Goal: Task Accomplishment & Management: Manage account settings

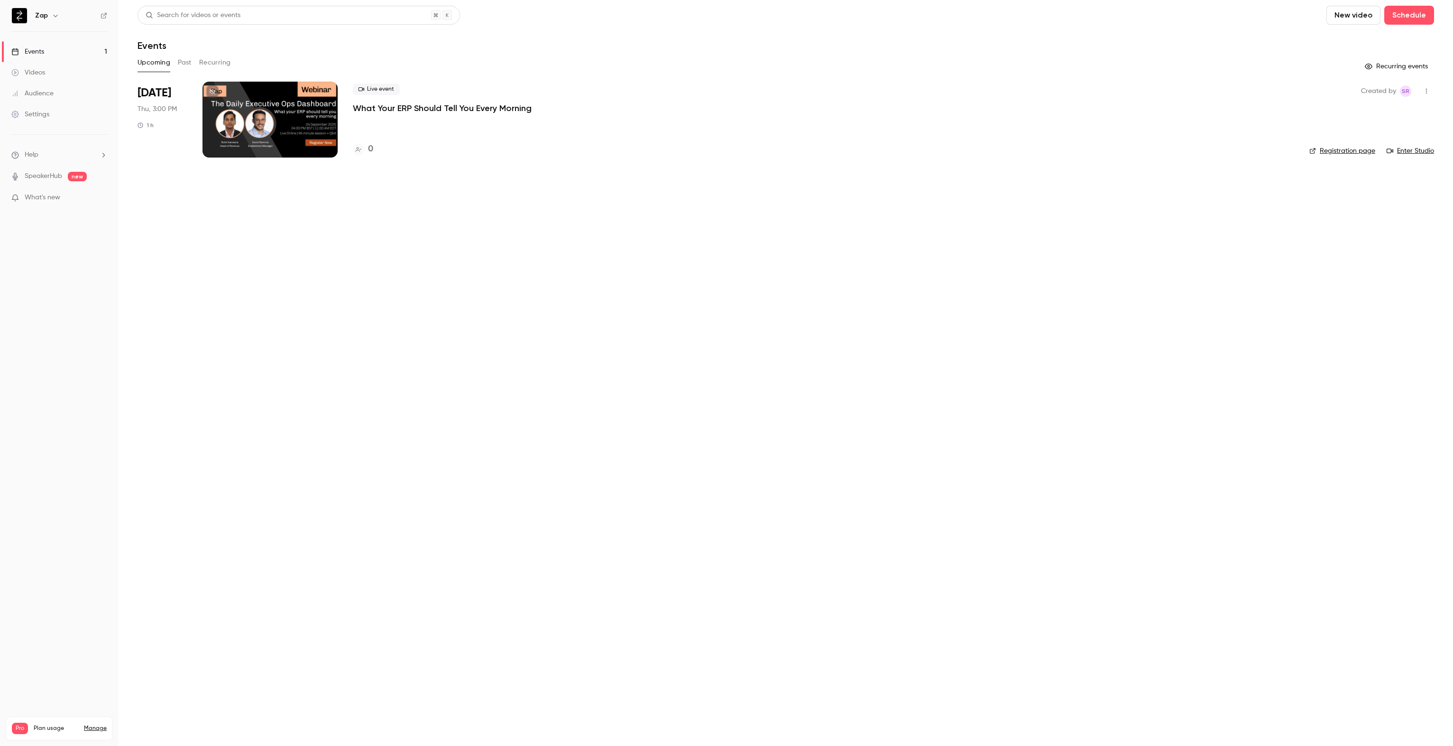
click at [427, 106] on p "What Your ERP Should Tell You Every Morning" at bounding box center [442, 107] width 179 height 11
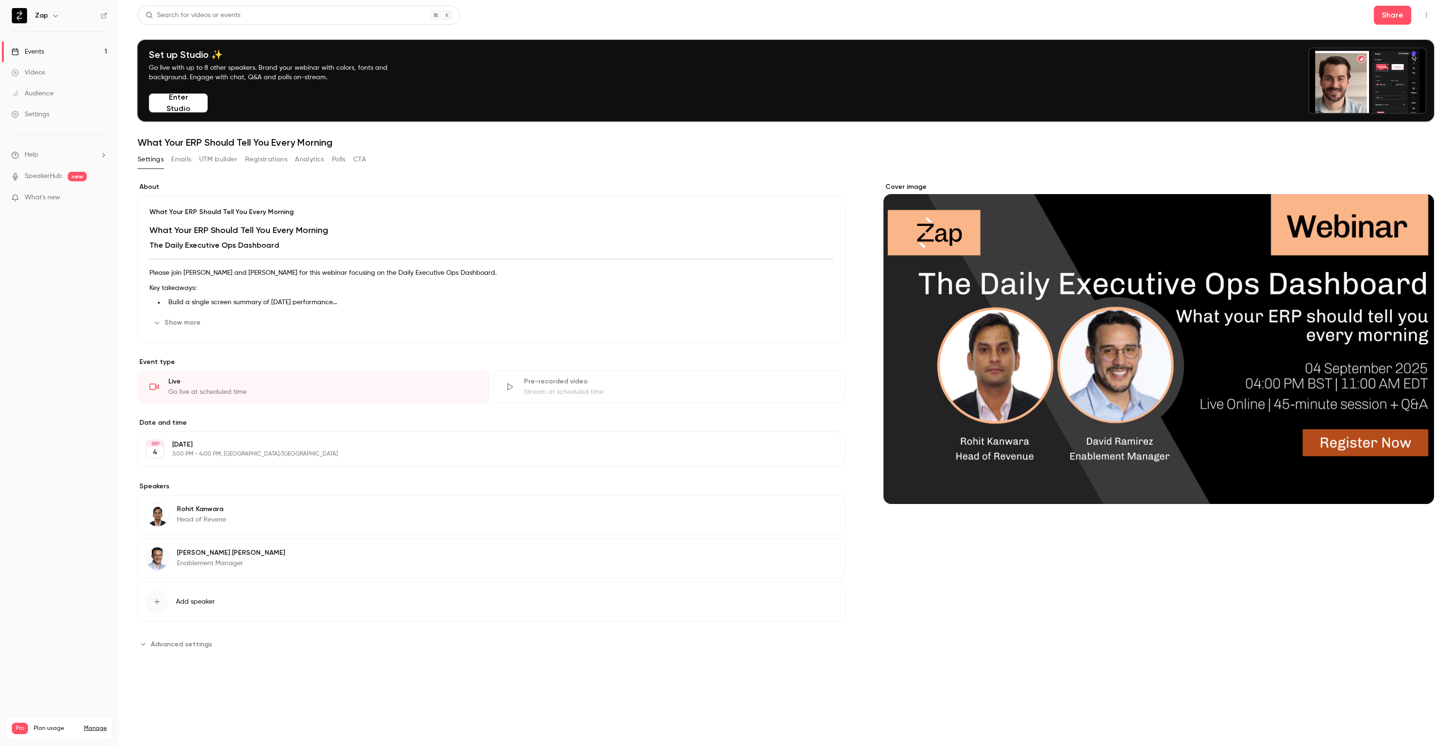
click at [226, 214] on p "What Your ERP Should Tell You Every Morning" at bounding box center [491, 211] width 684 height 9
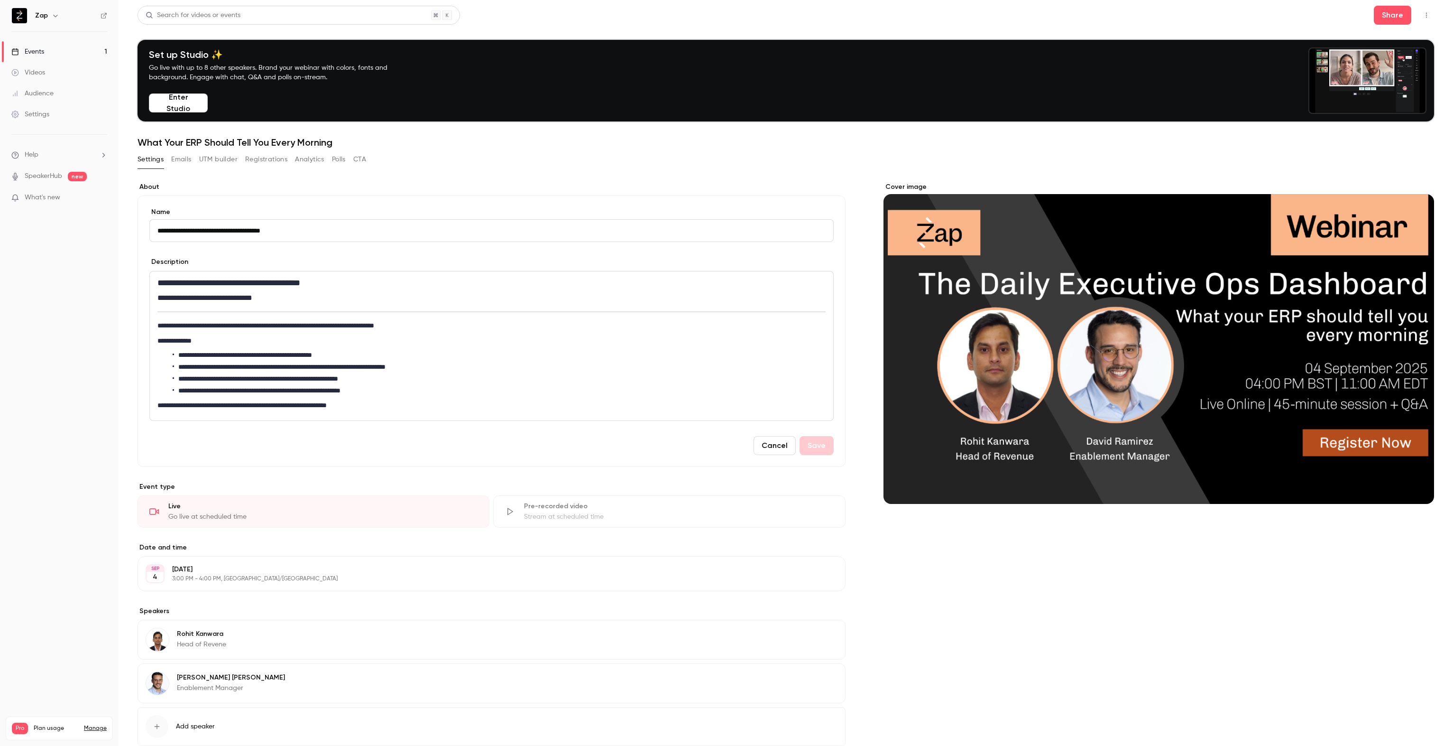
drag, startPoint x: 211, startPoint y: 324, endPoint x: 232, endPoint y: 328, distance: 22.1
click at [212, 324] on p "**********" at bounding box center [489, 325] width 664 height 11
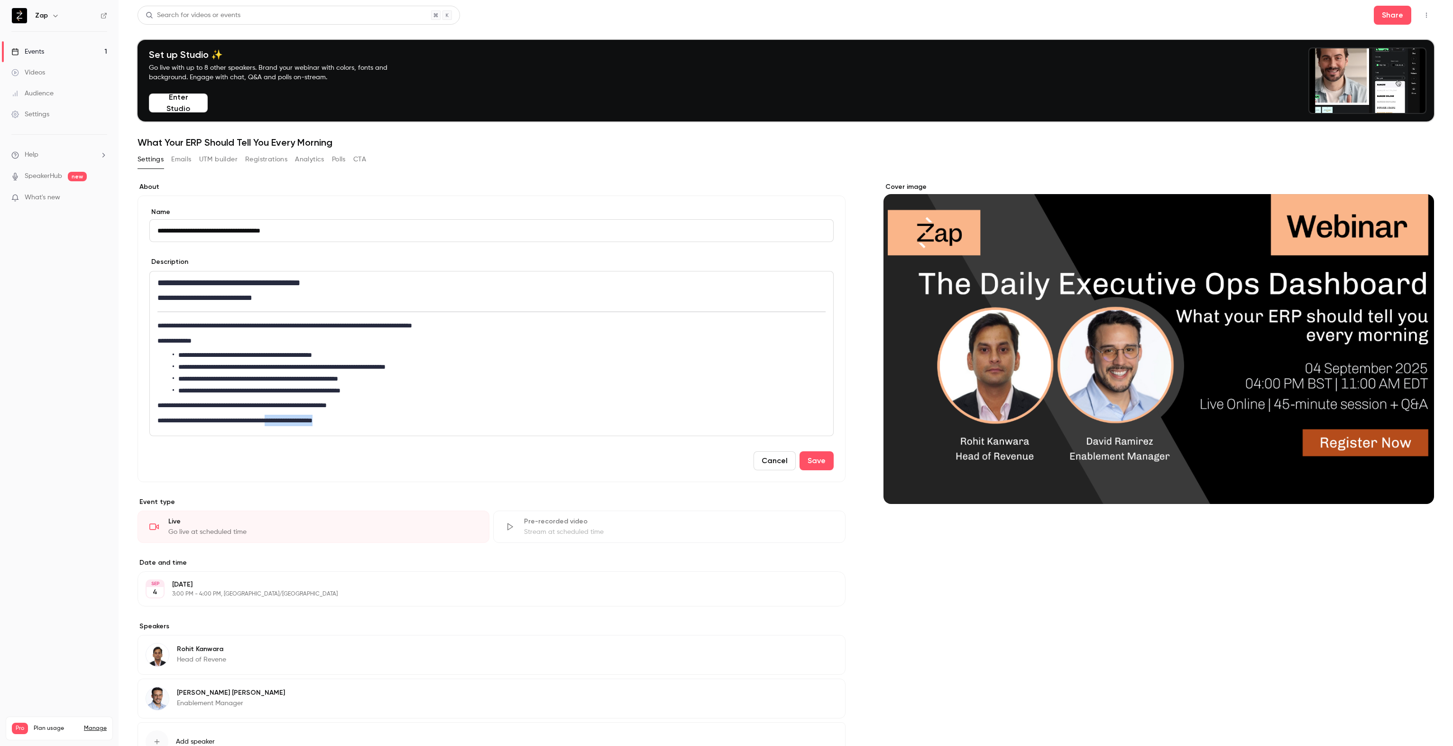
click at [311, 418] on p "**********" at bounding box center [489, 420] width 664 height 11
click at [295, 421] on p "**********" at bounding box center [489, 420] width 664 height 11
click at [304, 435] on icon "link" at bounding box center [302, 436] width 8 height 7
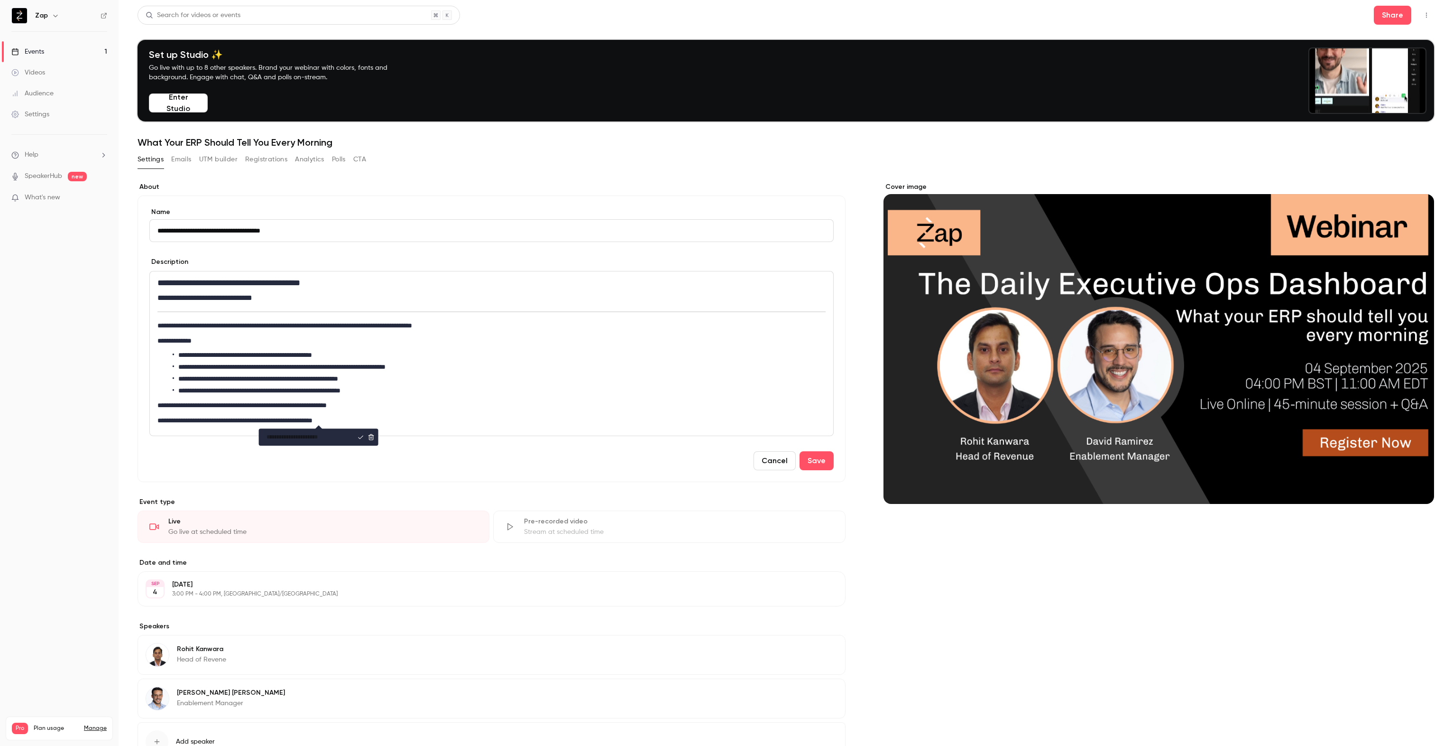
type input "**********"
click at [321, 401] on p "**********" at bounding box center [489, 404] width 664 height 11
click at [371, 420] on p "**********" at bounding box center [489, 420] width 664 height 11
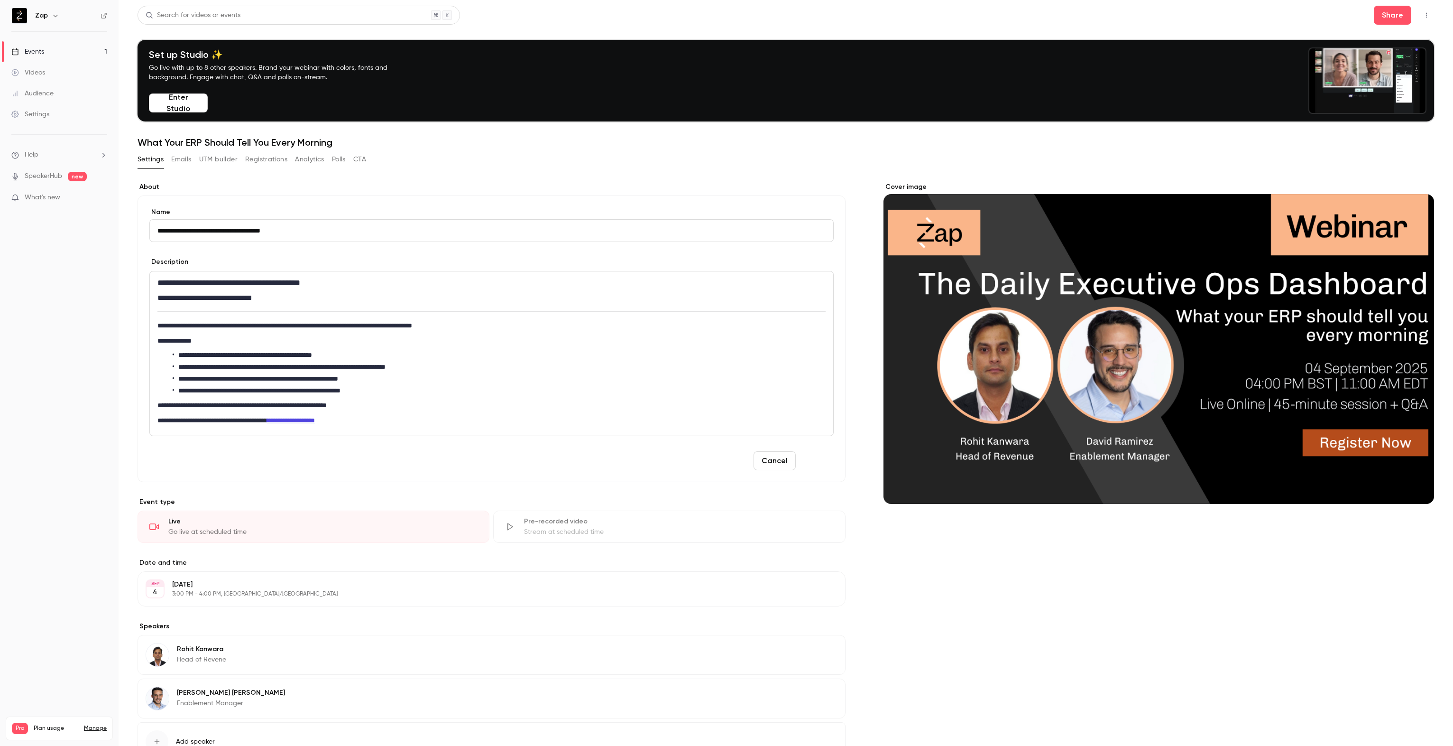
click at [816, 461] on button "Save" at bounding box center [817, 460] width 34 height 19
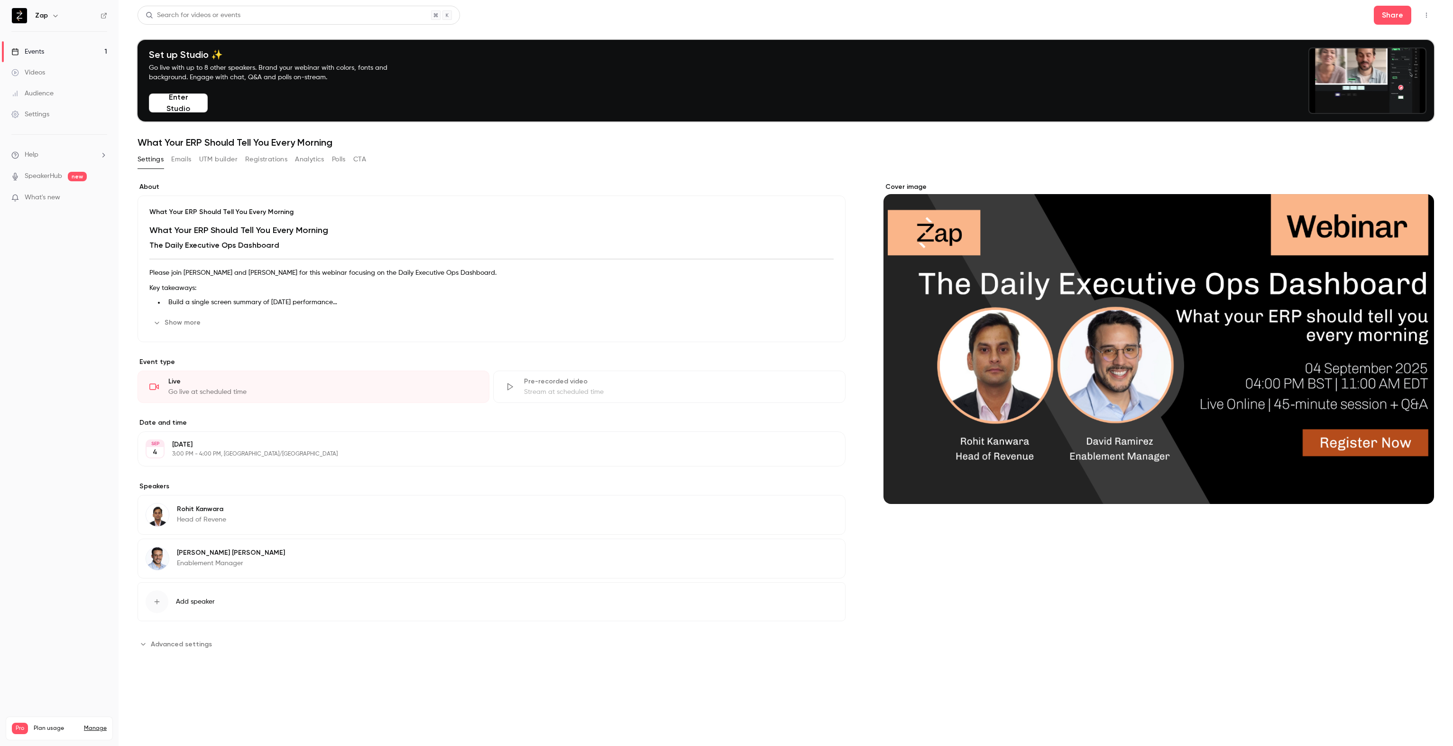
click at [186, 322] on button "Show more" at bounding box center [177, 322] width 57 height 15
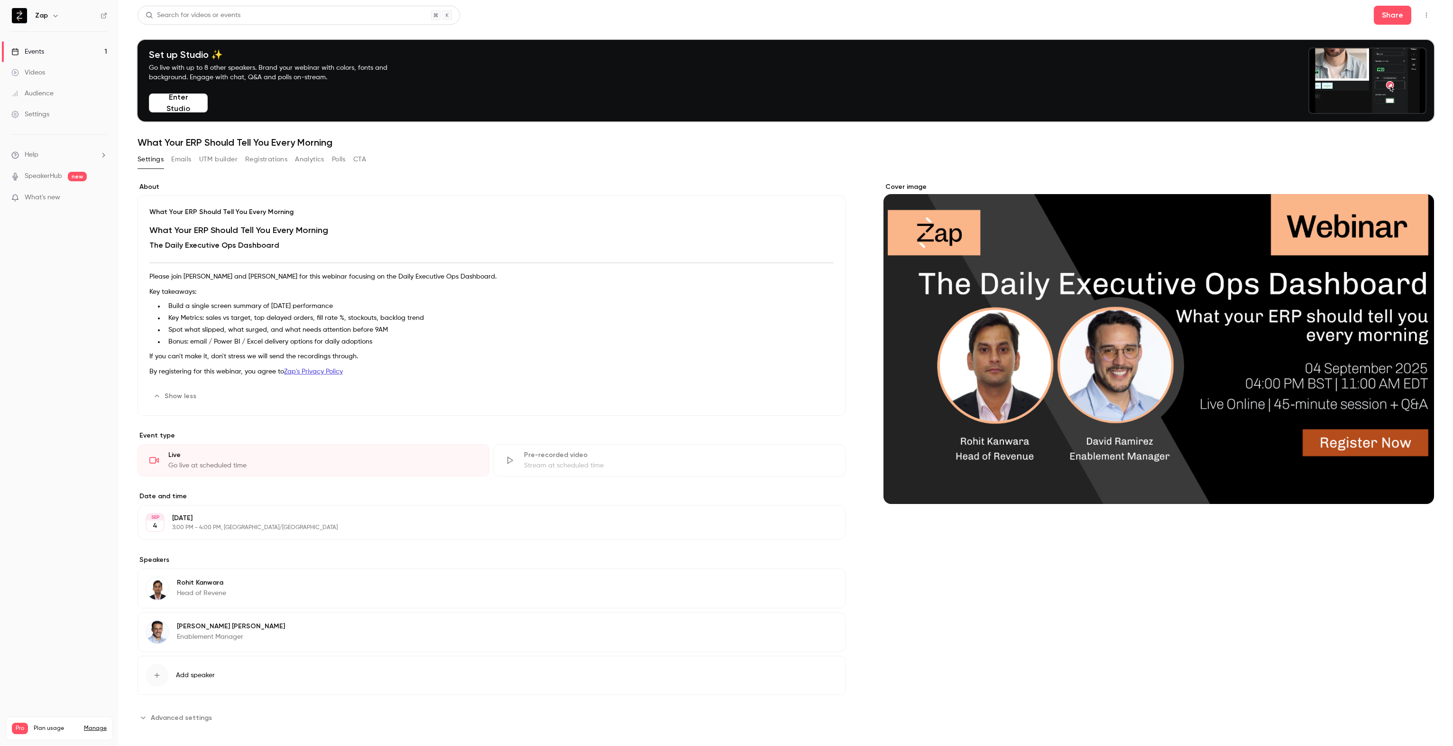
click at [221, 353] on p "If you can't make it, don't stress we will send the recordings through." at bounding box center [491, 355] width 684 height 11
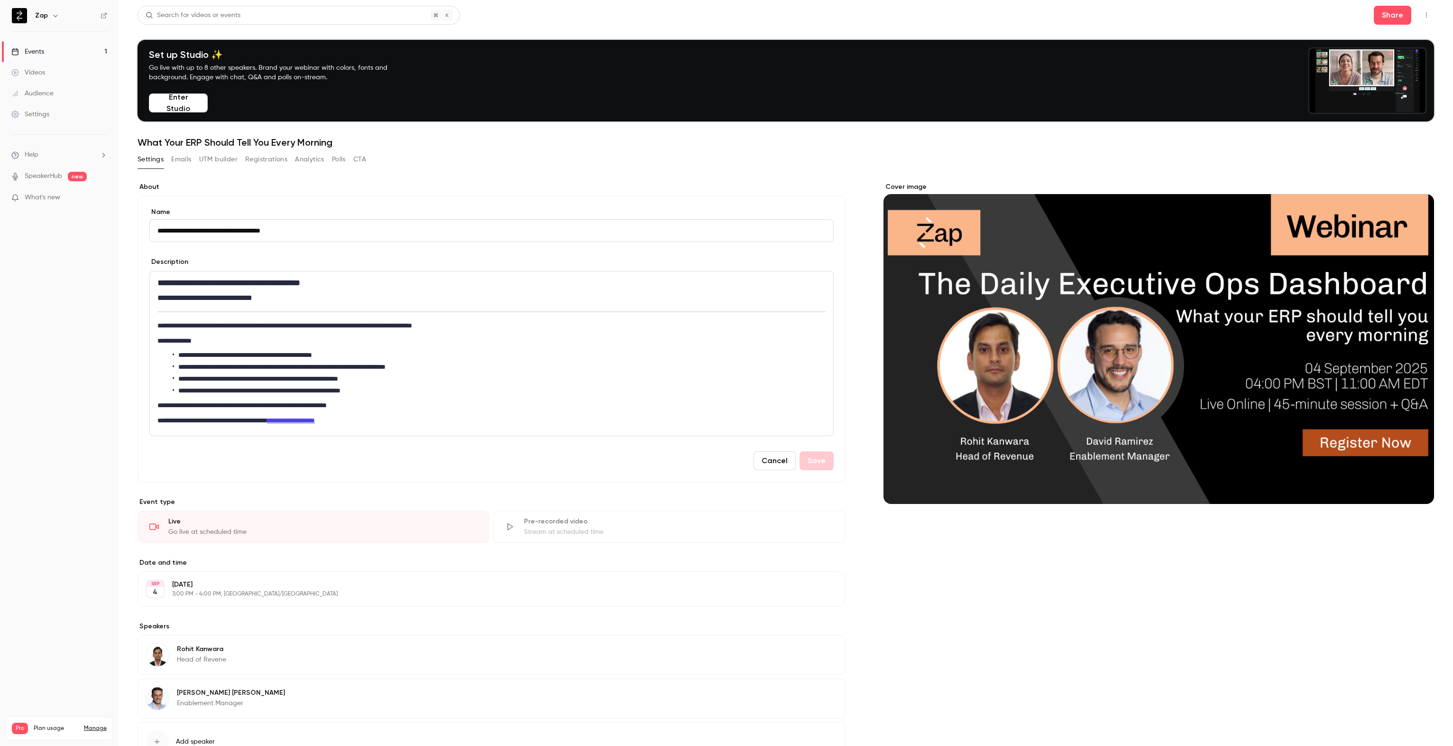
click at [221, 420] on p "**********" at bounding box center [489, 420] width 664 height 11
click at [220, 436] on icon "italic" at bounding box center [219, 436] width 8 height 7
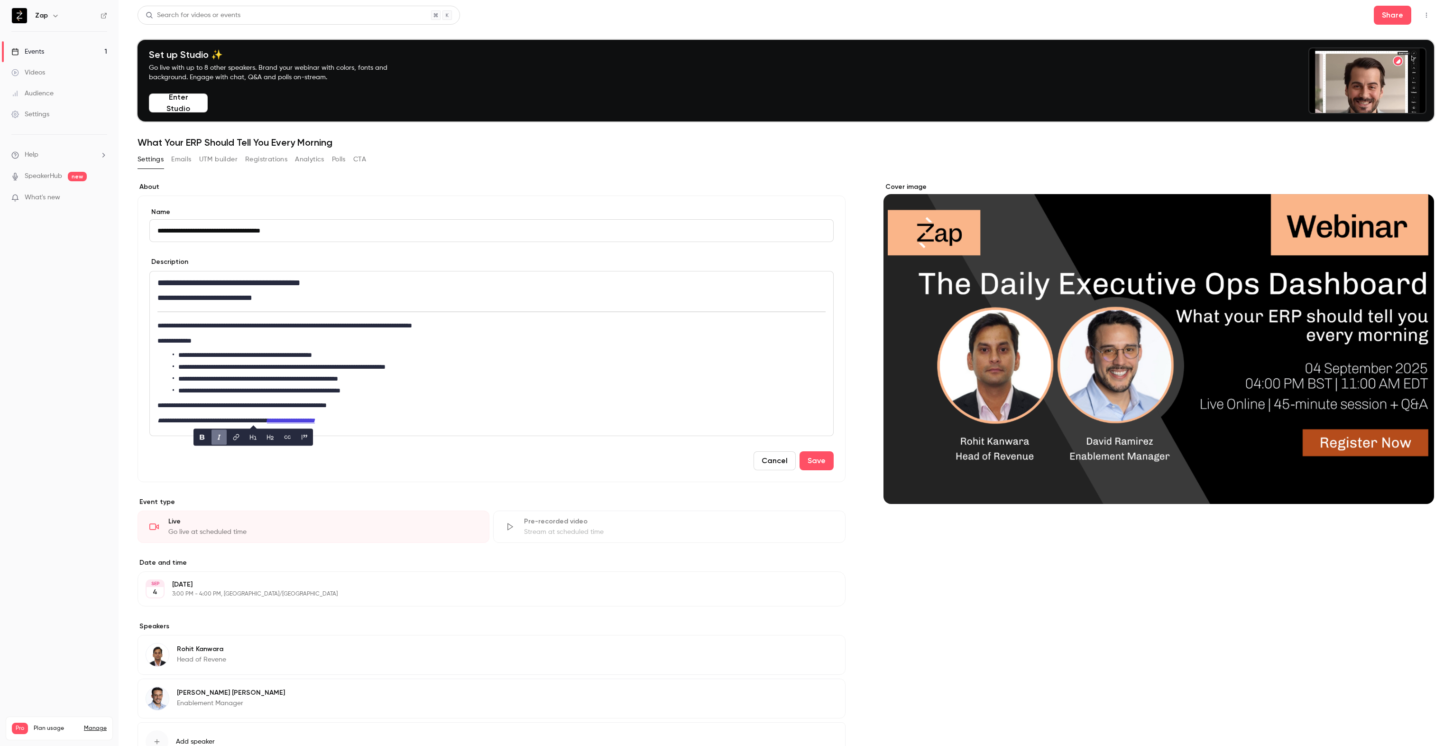
click at [241, 376] on li "**********" at bounding box center [497, 379] width 649 height 10
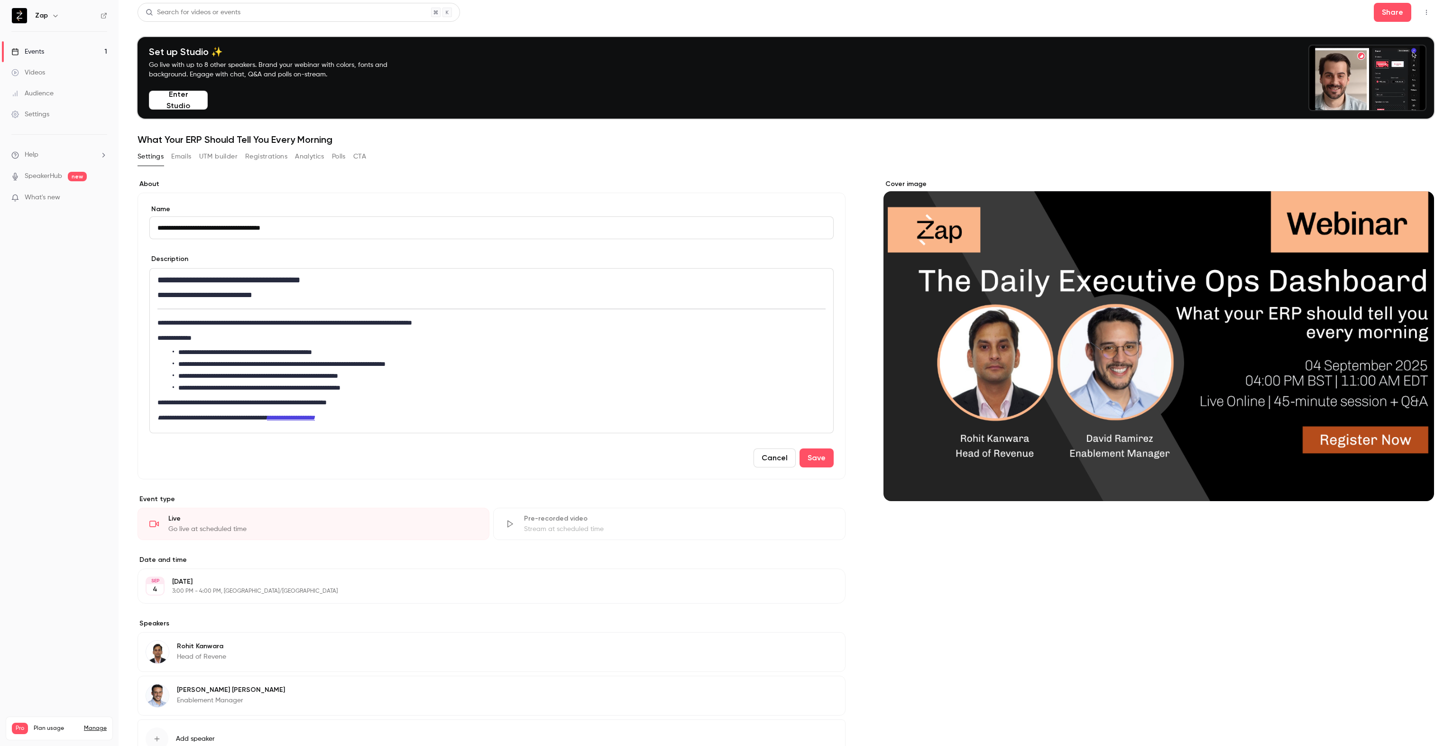
scroll to position [0, 0]
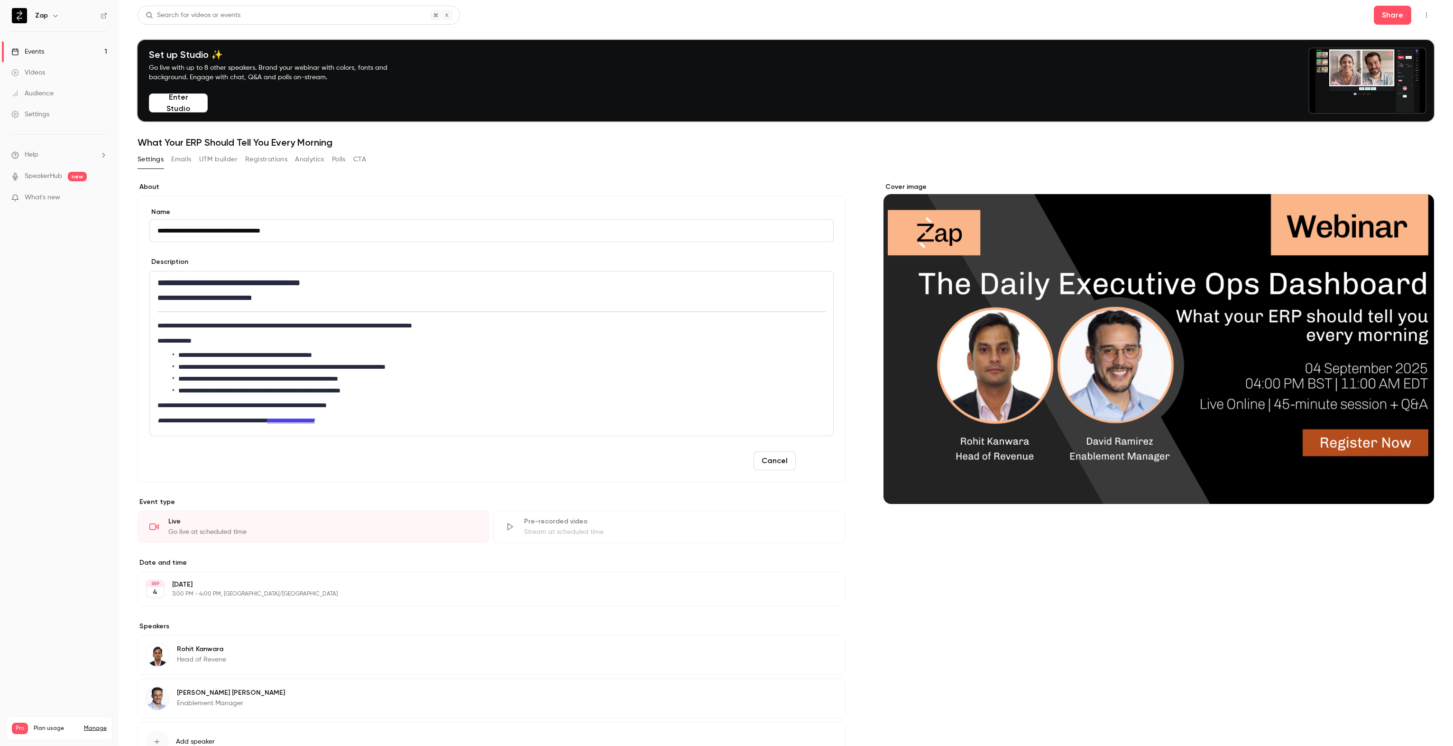
click at [811, 460] on button "Save" at bounding box center [817, 460] width 34 height 19
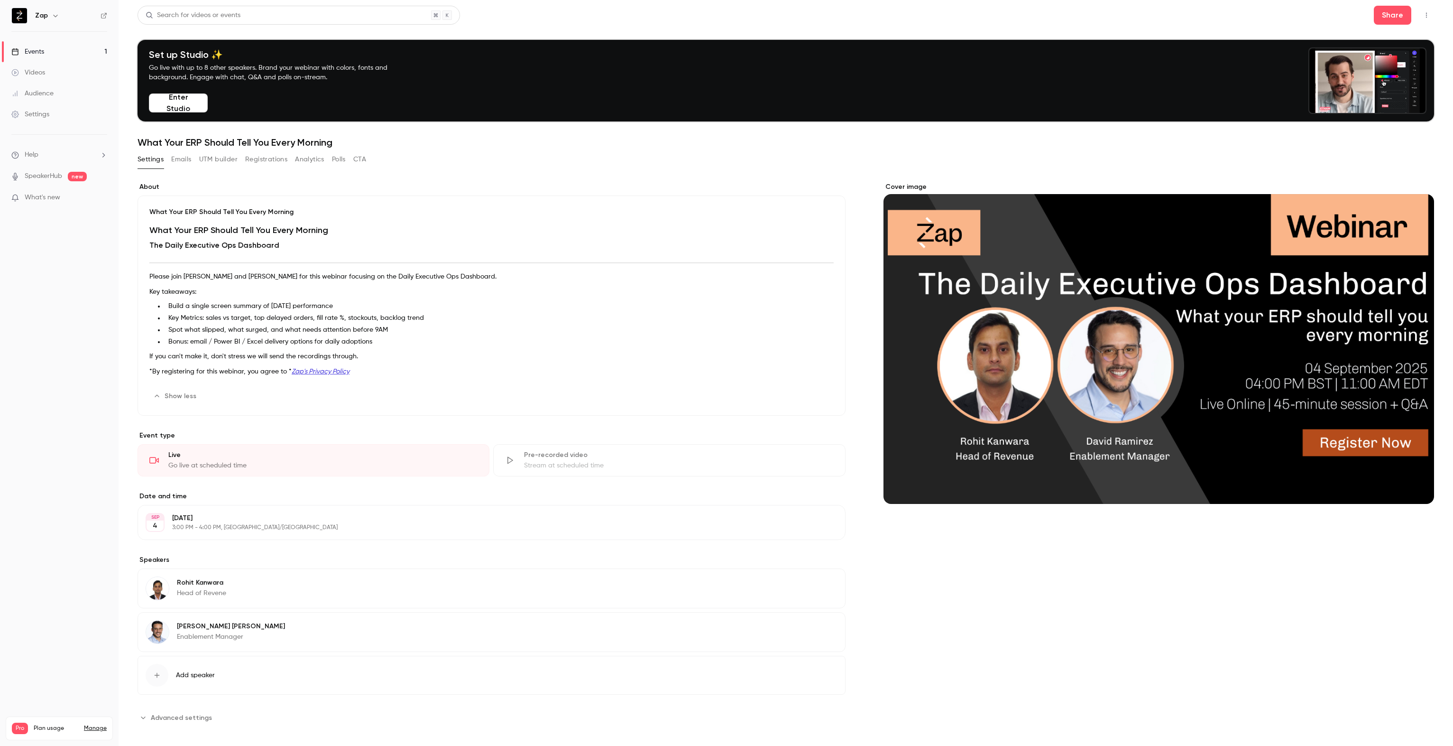
scroll to position [6, 0]
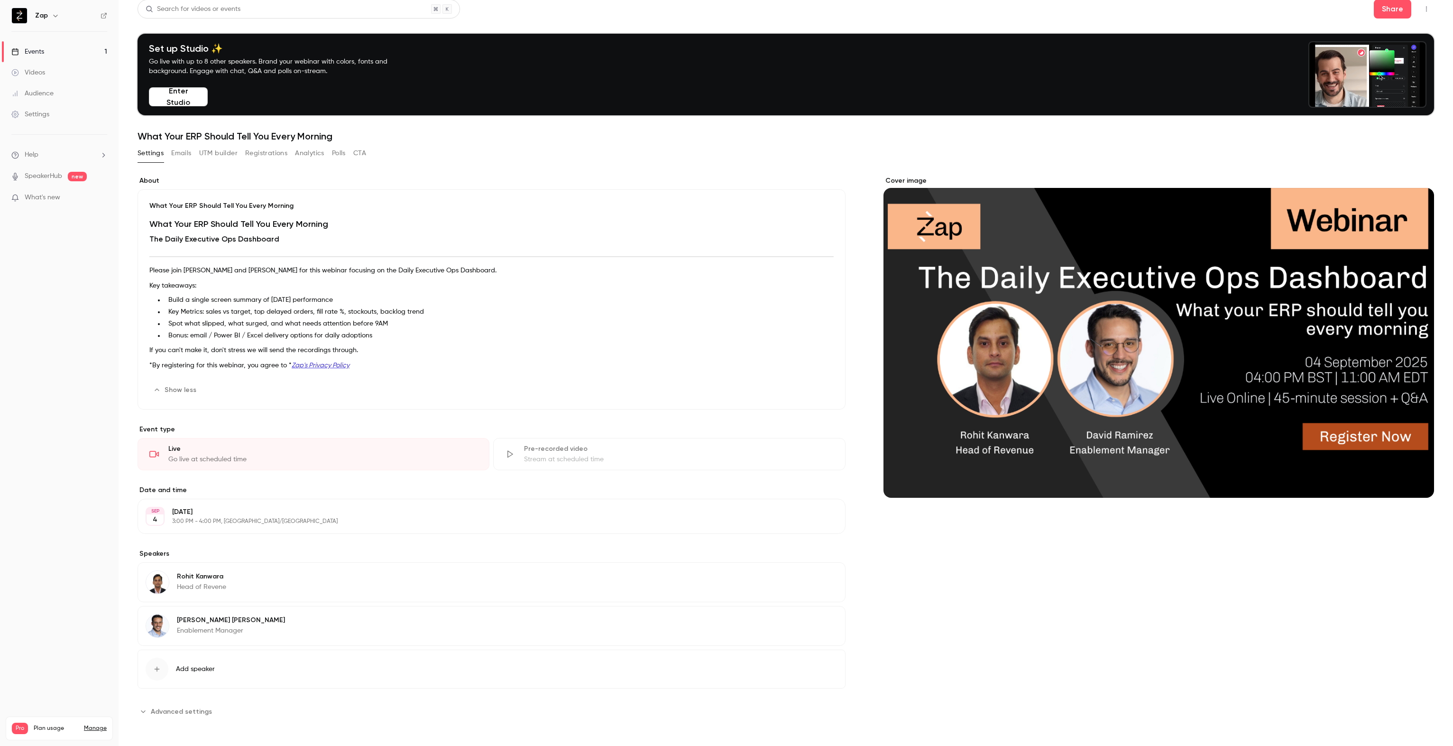
click at [195, 518] on p "3:00 PM - 4:00 PM, [GEOGRAPHIC_DATA]/[GEOGRAPHIC_DATA]" at bounding box center [483, 521] width 623 height 8
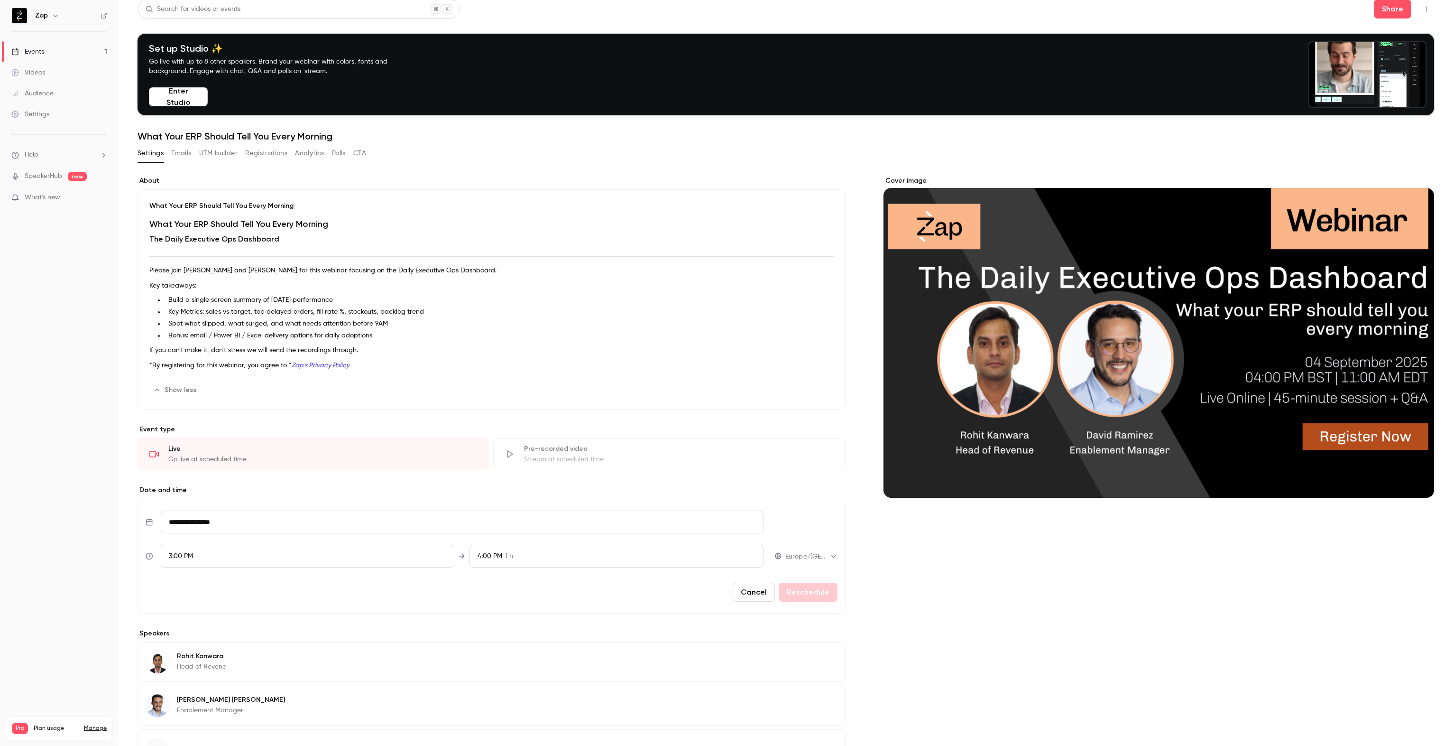
click at [760, 599] on button "Cancel" at bounding box center [754, 591] width 42 height 19
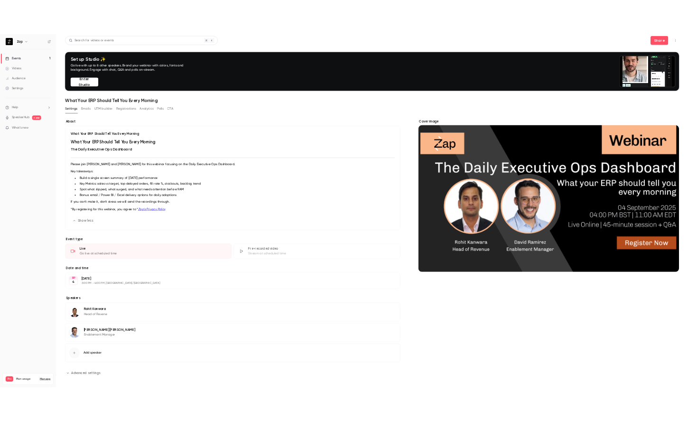
scroll to position [0, 0]
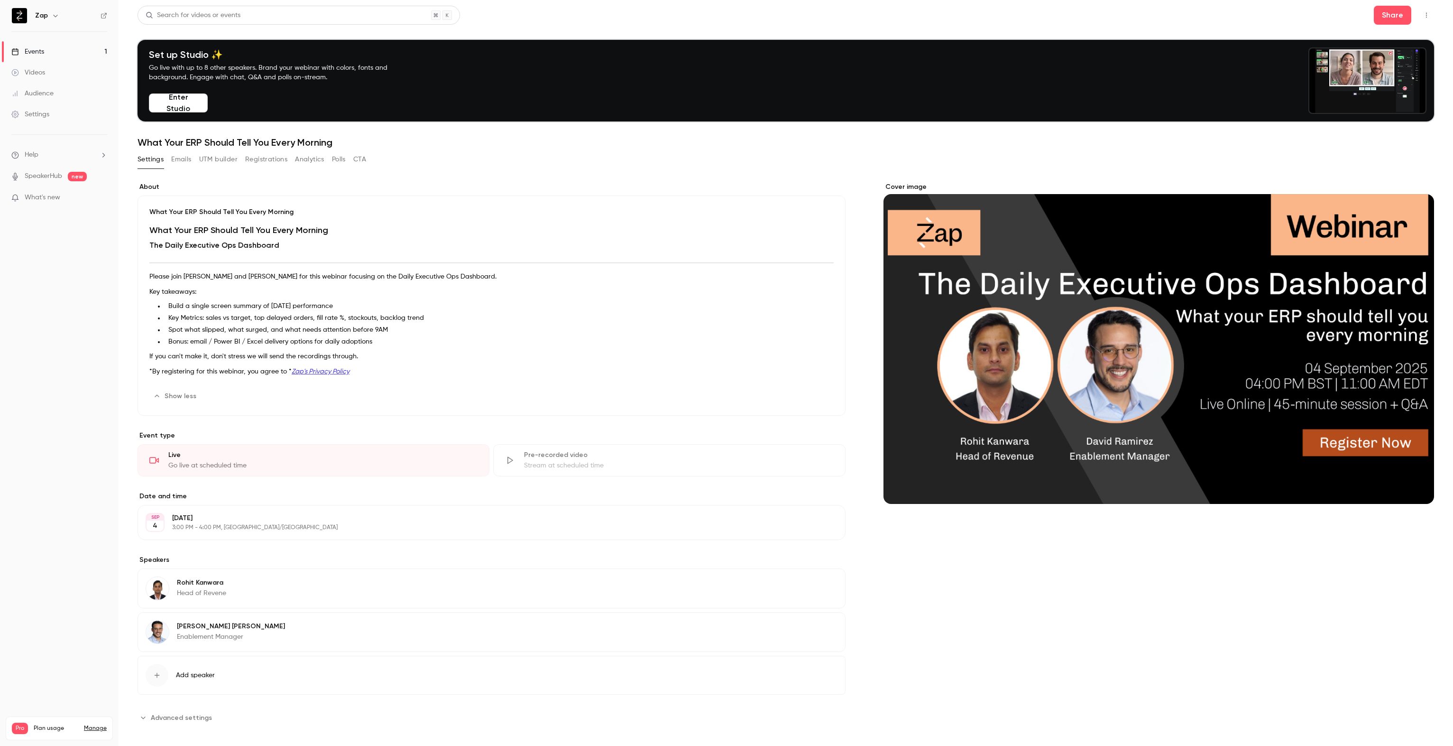
click at [188, 159] on button "Emails" at bounding box center [181, 159] width 20 height 15
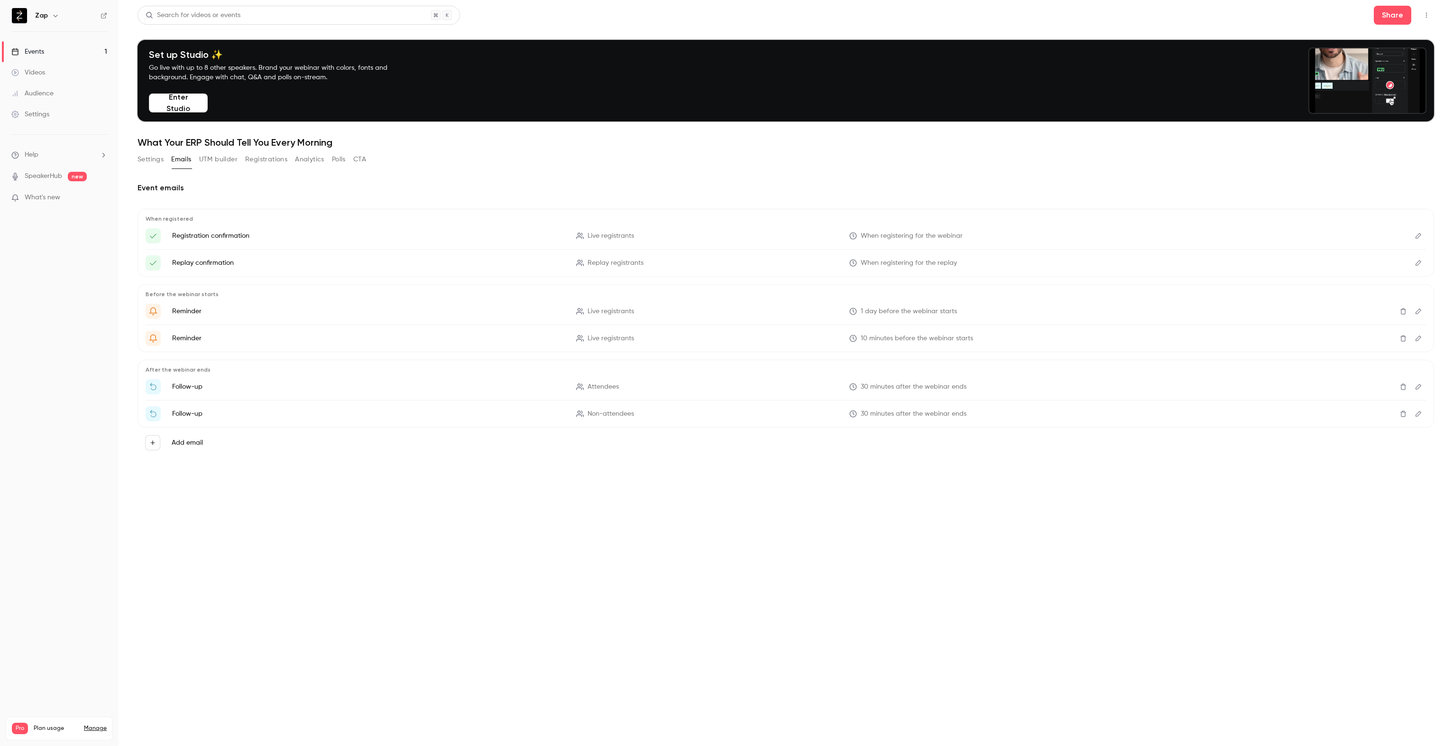
click at [221, 159] on button "UTM builder" at bounding box center [218, 159] width 38 height 15
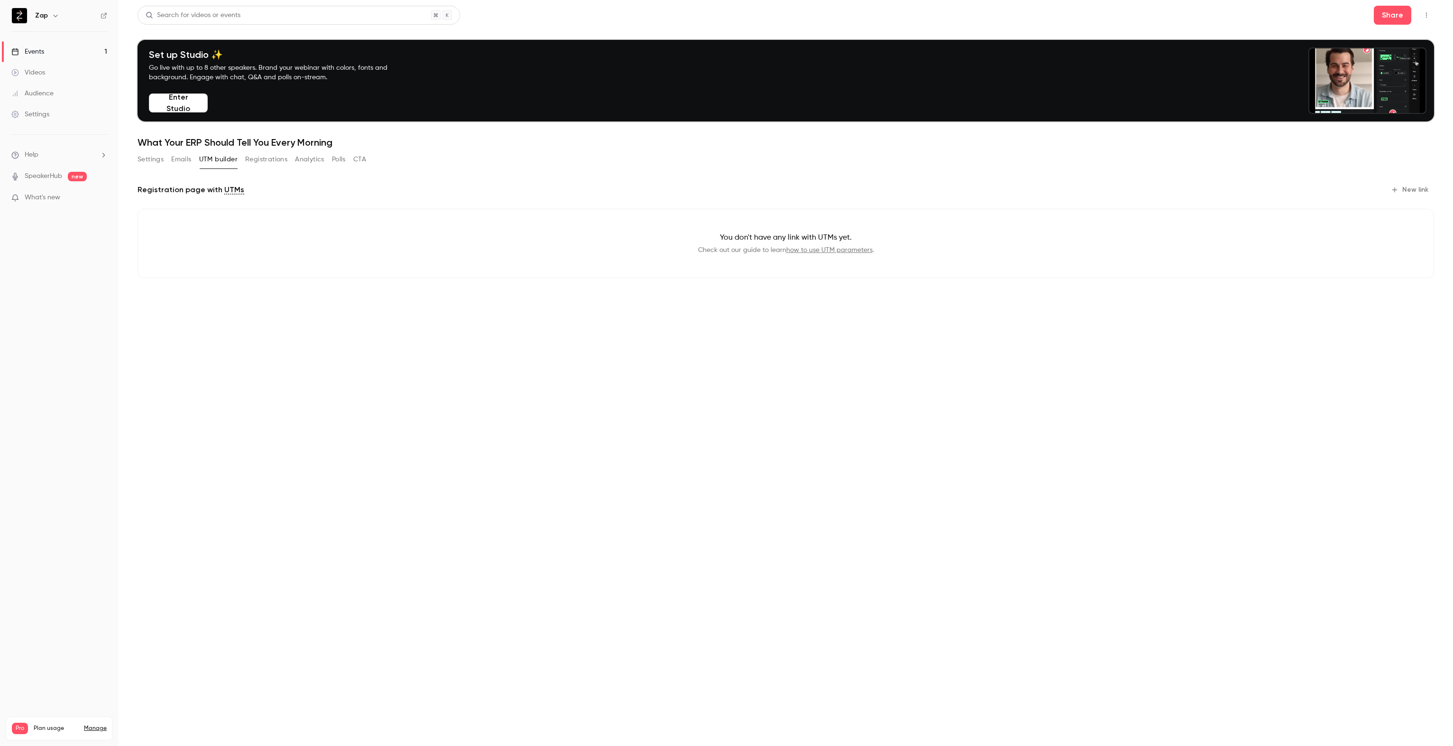
click at [1417, 190] on button "New link" at bounding box center [1410, 189] width 47 height 15
click at [265, 160] on button "Registrations" at bounding box center [266, 159] width 42 height 15
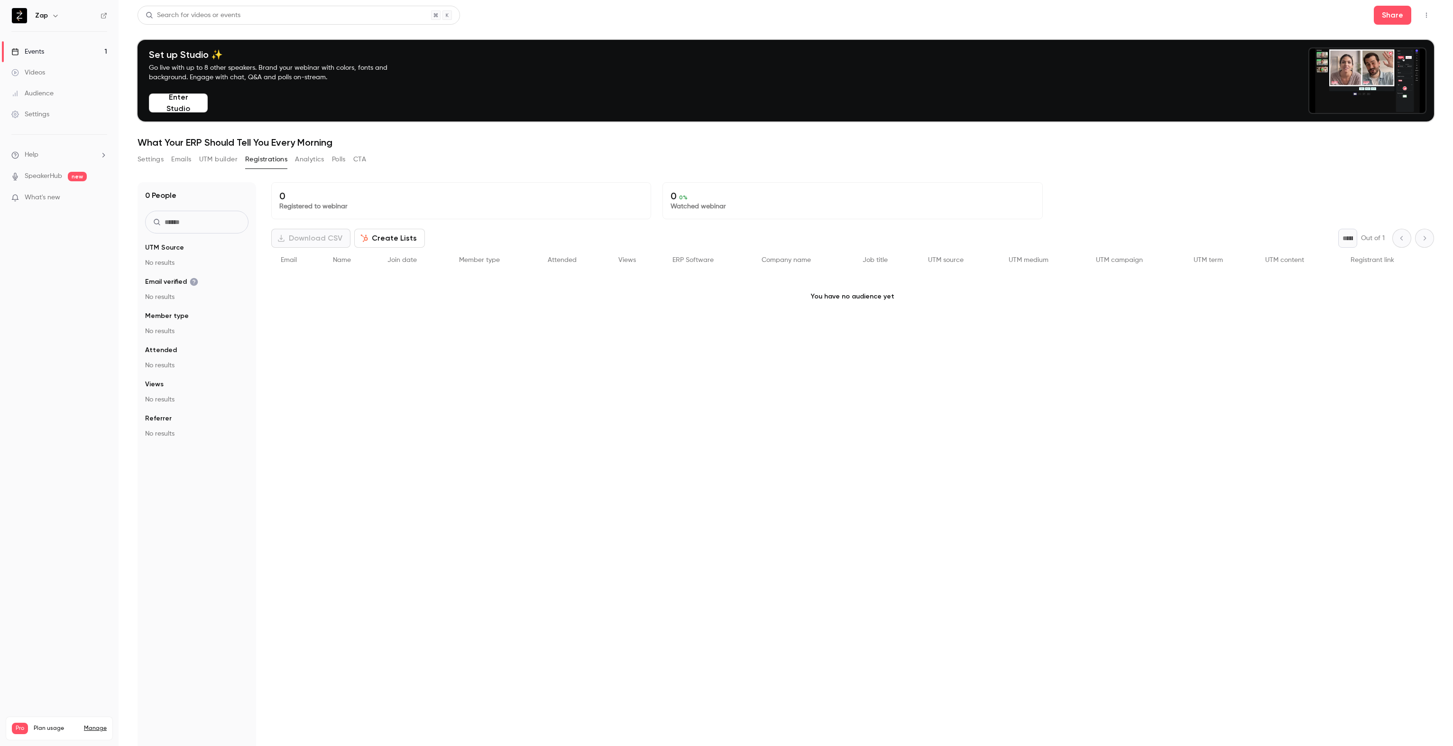
click at [149, 159] on button "Settings" at bounding box center [151, 159] width 26 height 15
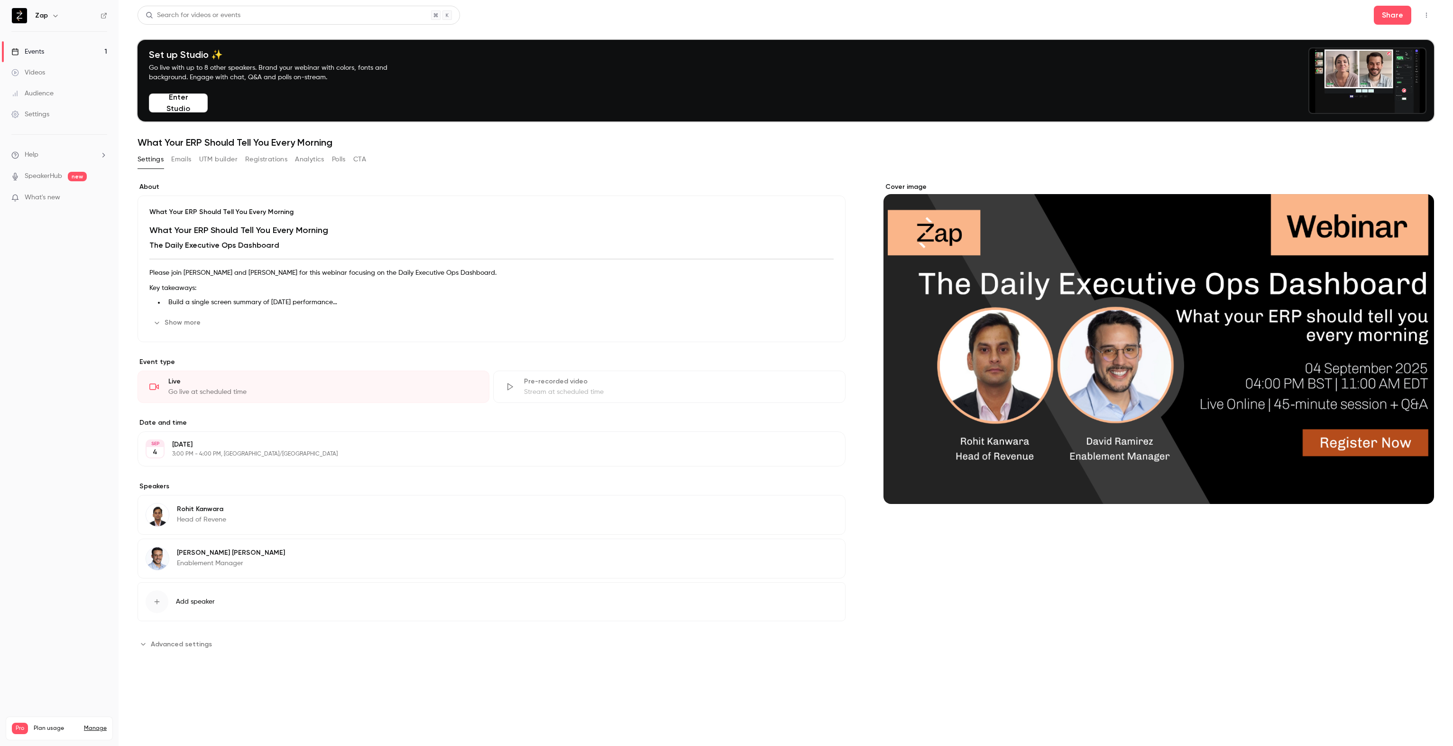
click at [180, 163] on button "Emails" at bounding box center [181, 159] width 20 height 15
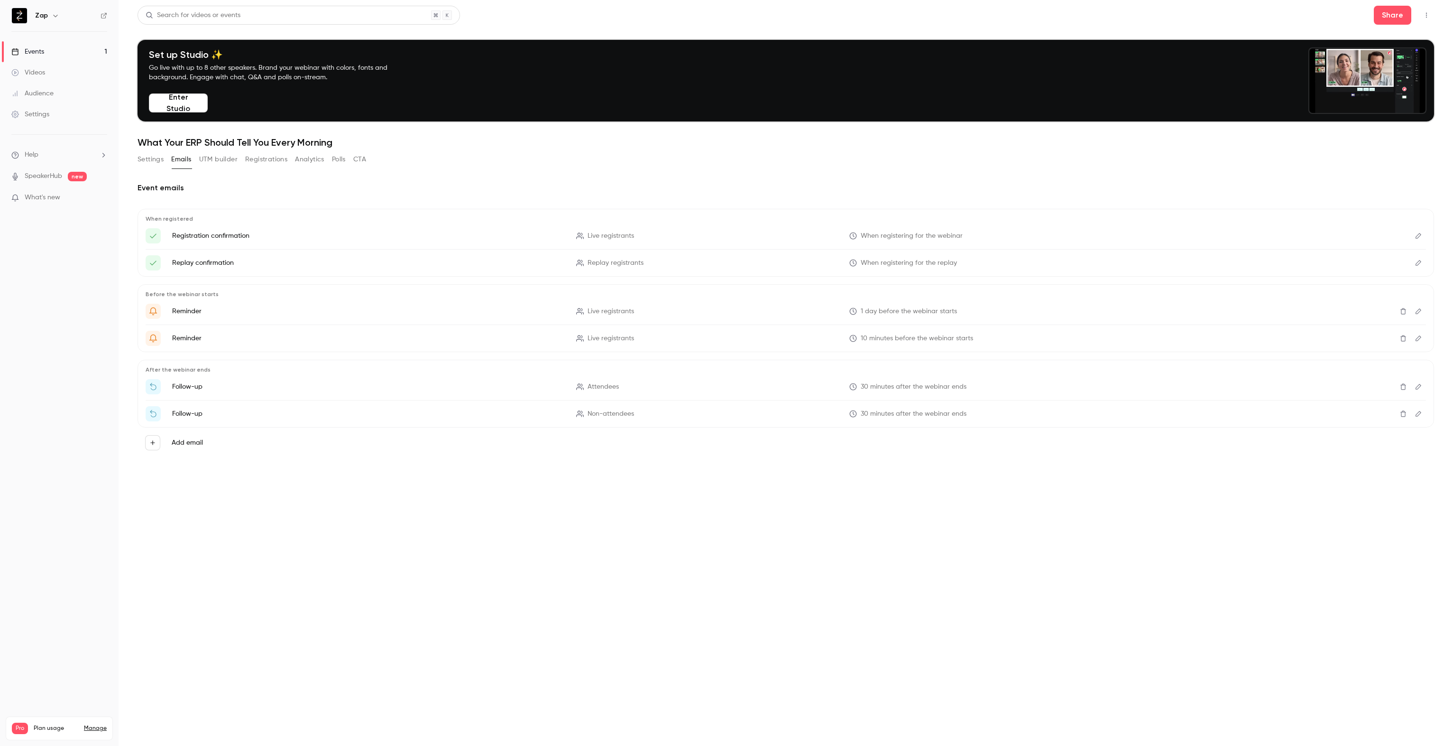
click at [216, 160] on button "UTM builder" at bounding box center [218, 159] width 38 height 15
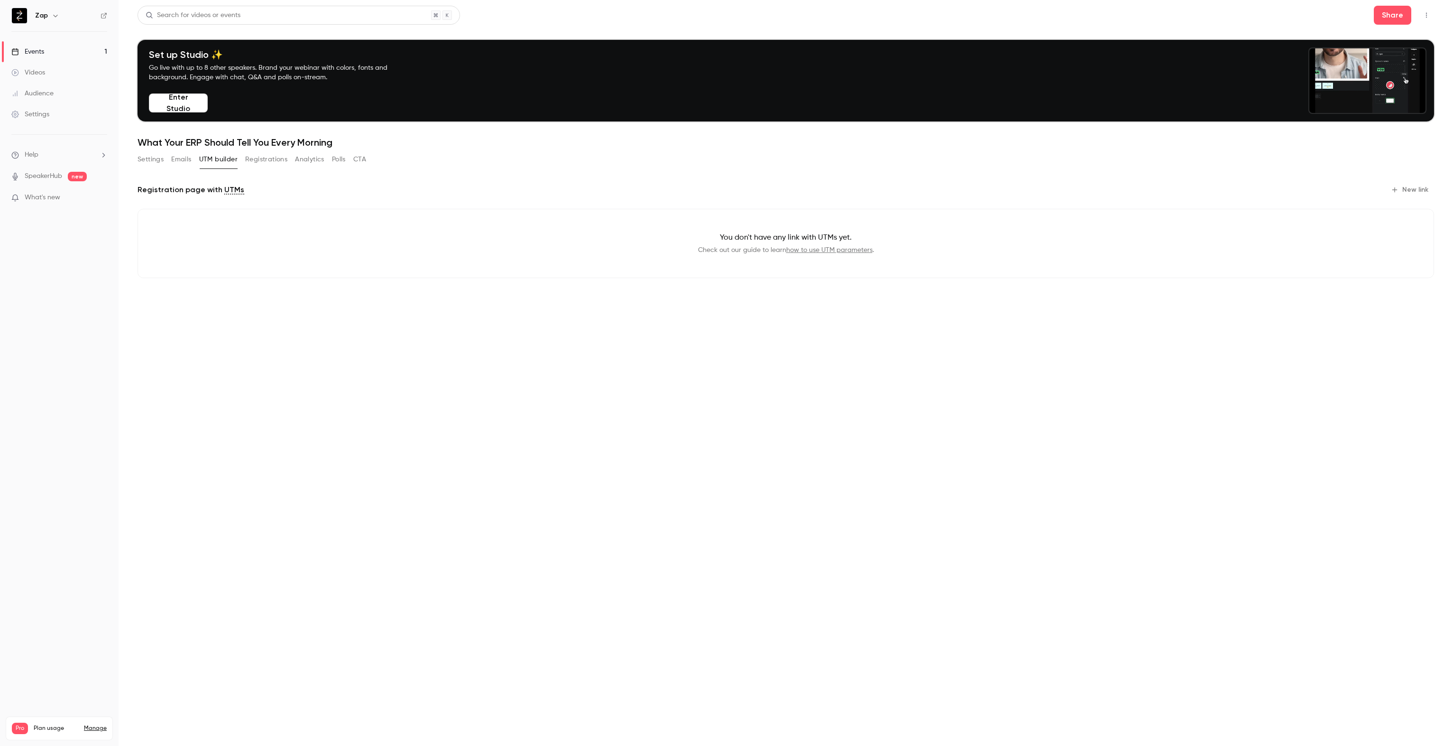
click at [1413, 184] on button "New link" at bounding box center [1410, 189] width 47 height 15
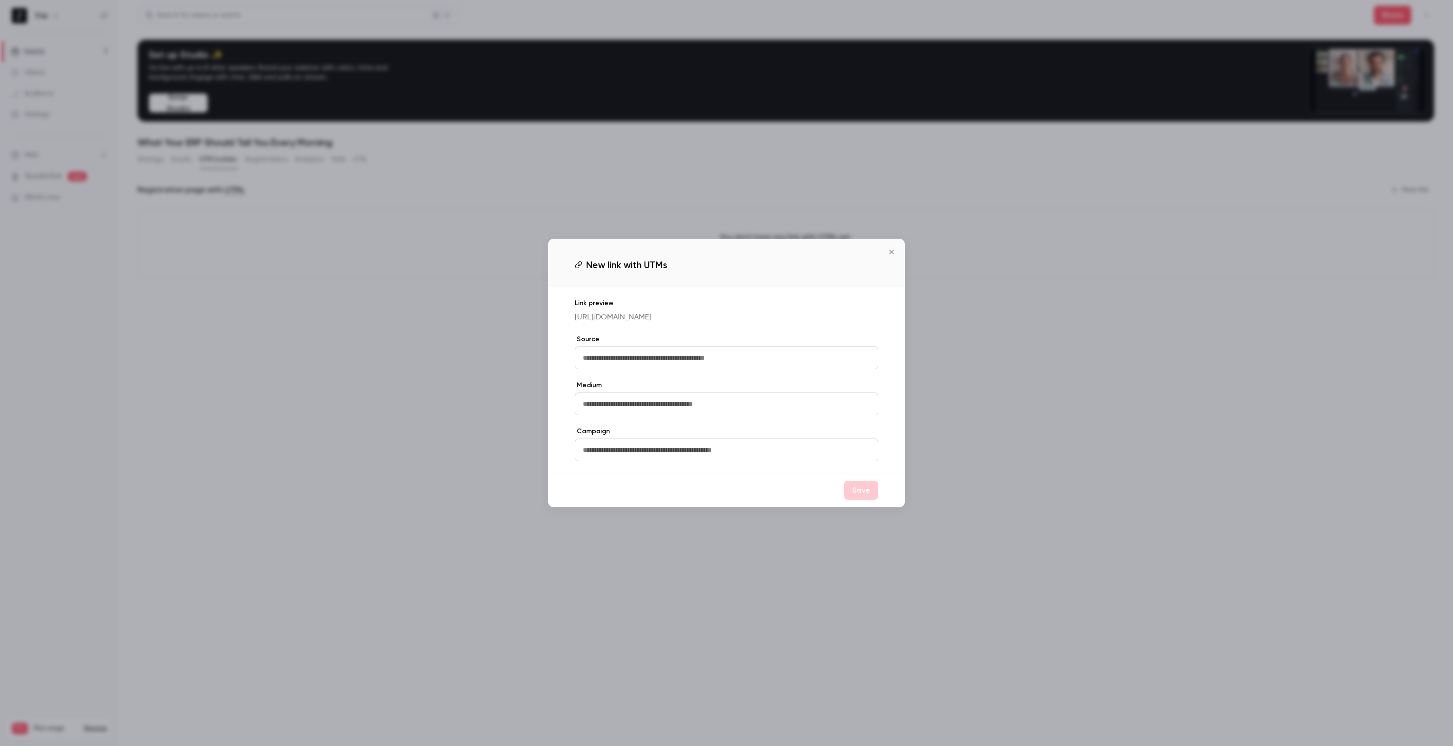
click at [667, 363] on input "text" at bounding box center [727, 357] width 304 height 23
type input "*"
type input "********"
click at [860, 494] on button "Save" at bounding box center [861, 489] width 34 height 19
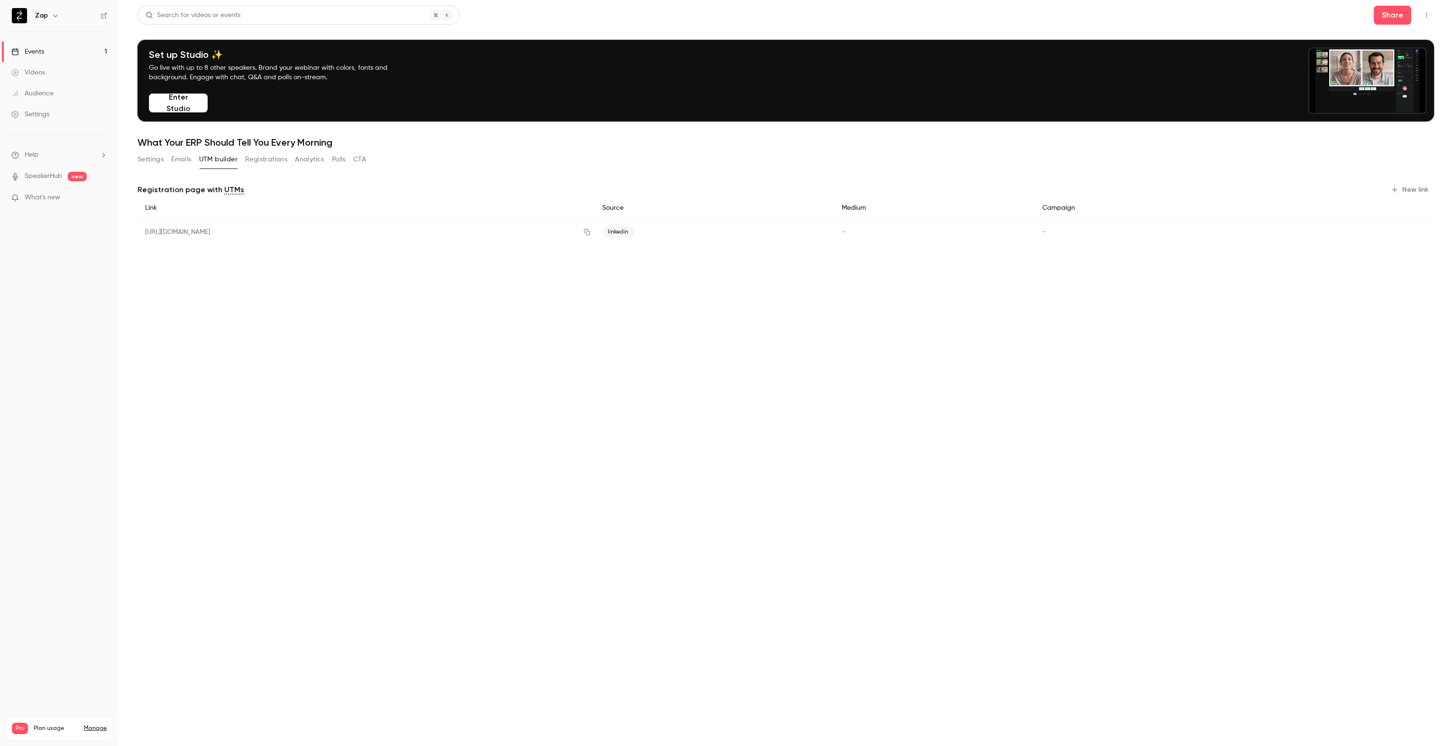
click at [1419, 186] on button "New link" at bounding box center [1410, 189] width 47 height 15
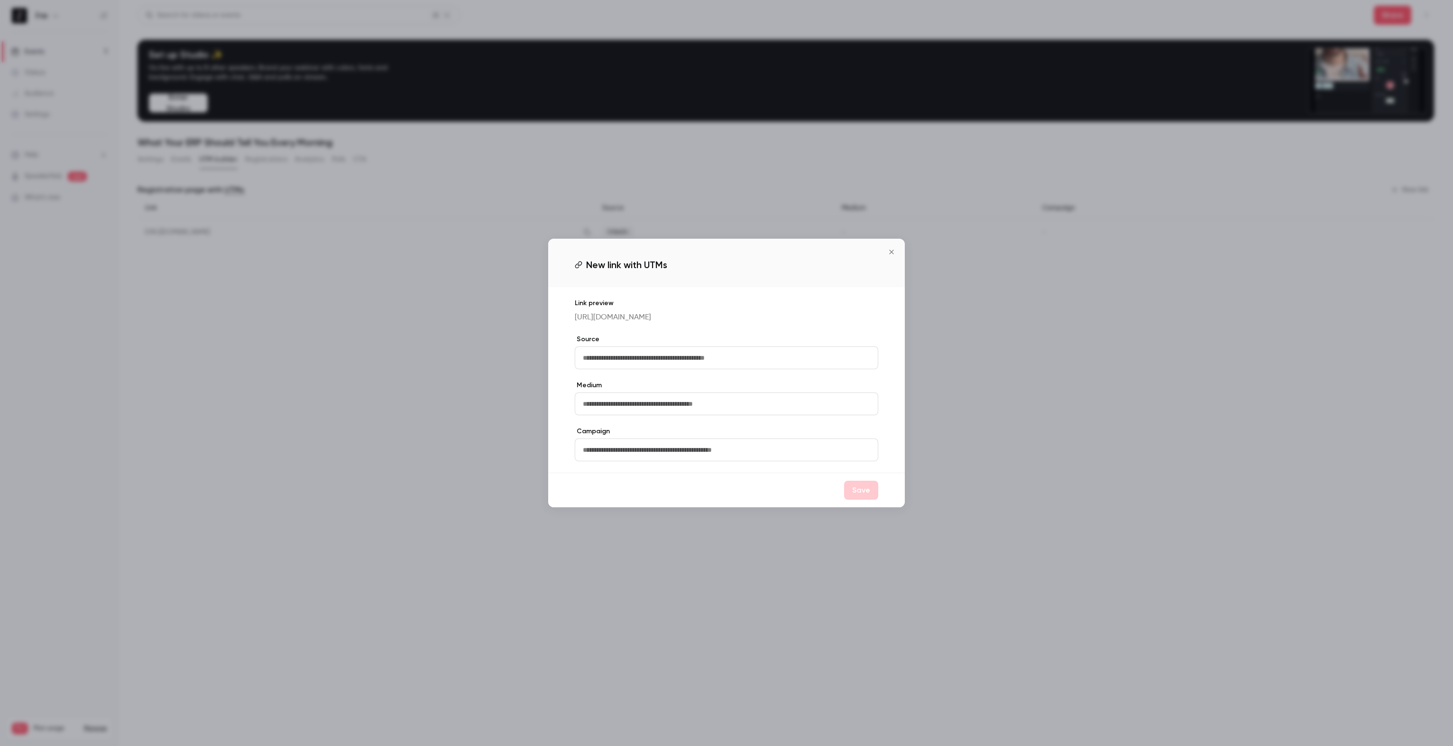
click at [667, 368] on input "text" at bounding box center [727, 357] width 304 height 23
type input "*******"
click at [855, 494] on button "Save" at bounding box center [861, 489] width 34 height 19
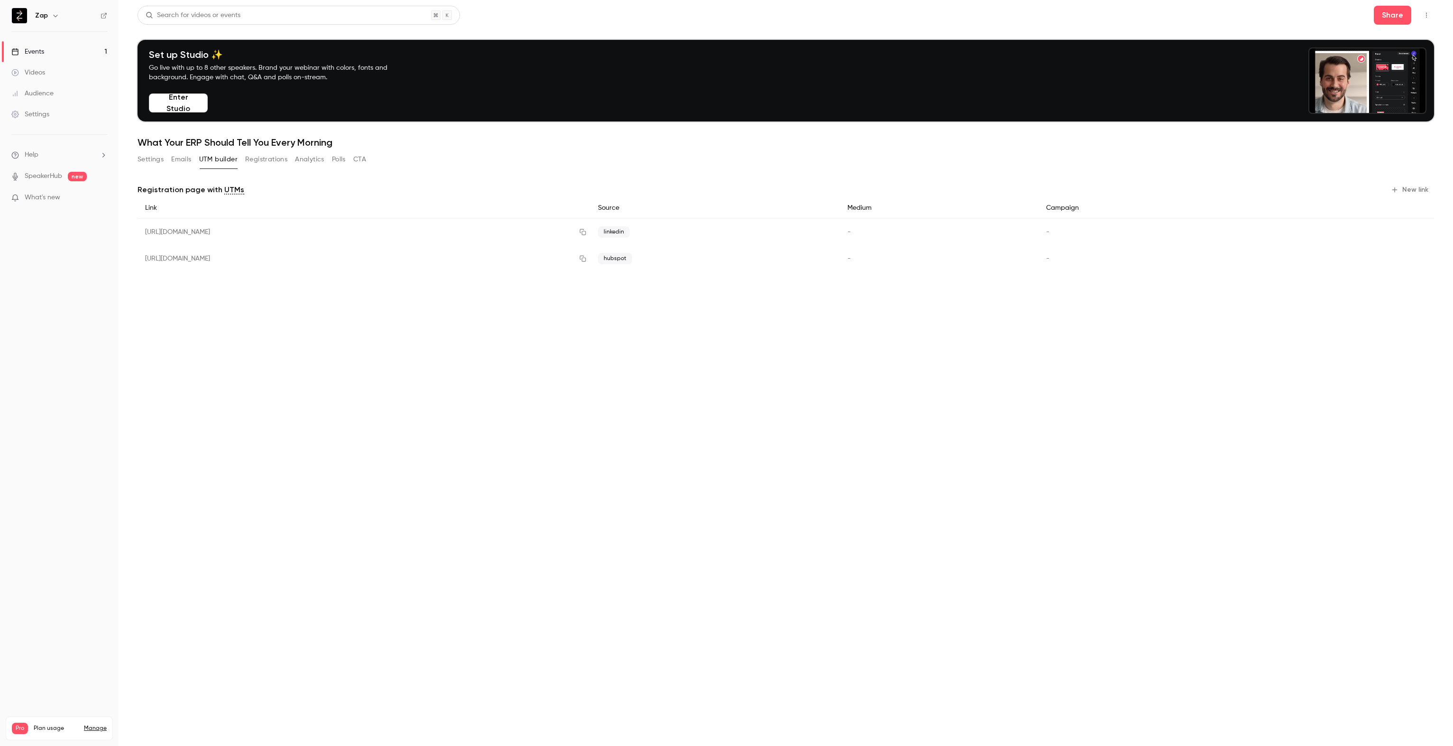
click at [1423, 188] on button "New link" at bounding box center [1410, 189] width 47 height 15
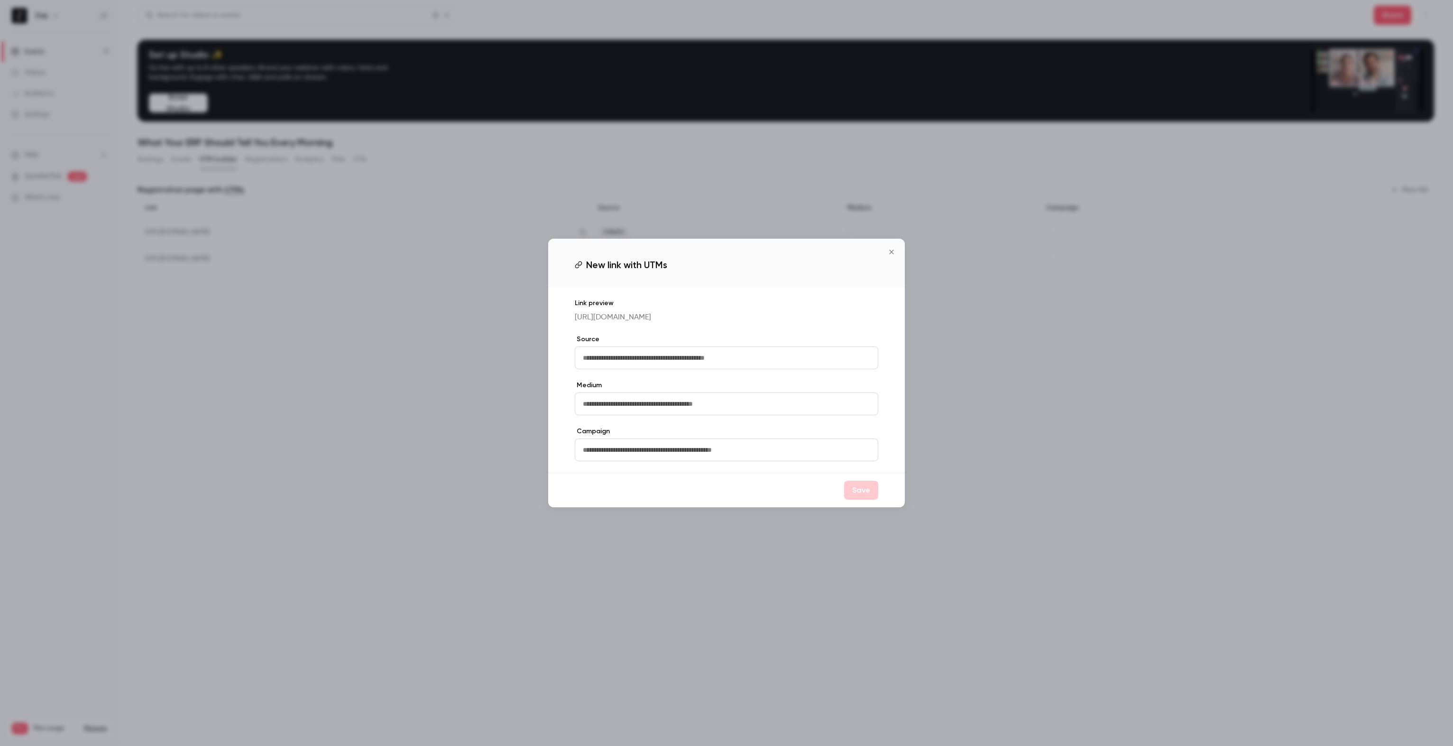
click at [625, 363] on input "text" at bounding box center [727, 357] width 304 height 23
type input "******"
click at [863, 495] on button "Save" at bounding box center [861, 489] width 34 height 19
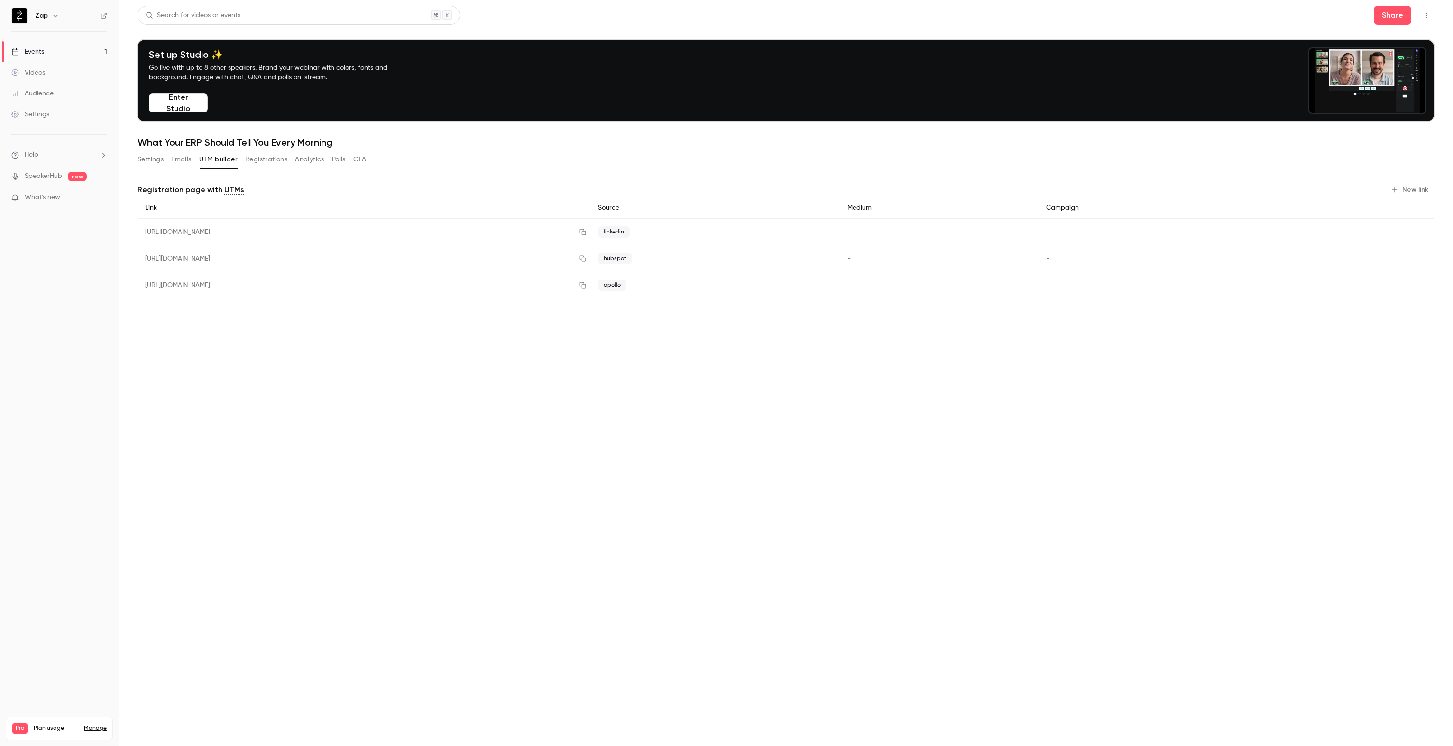
click at [258, 160] on button "Registrations" at bounding box center [266, 159] width 42 height 15
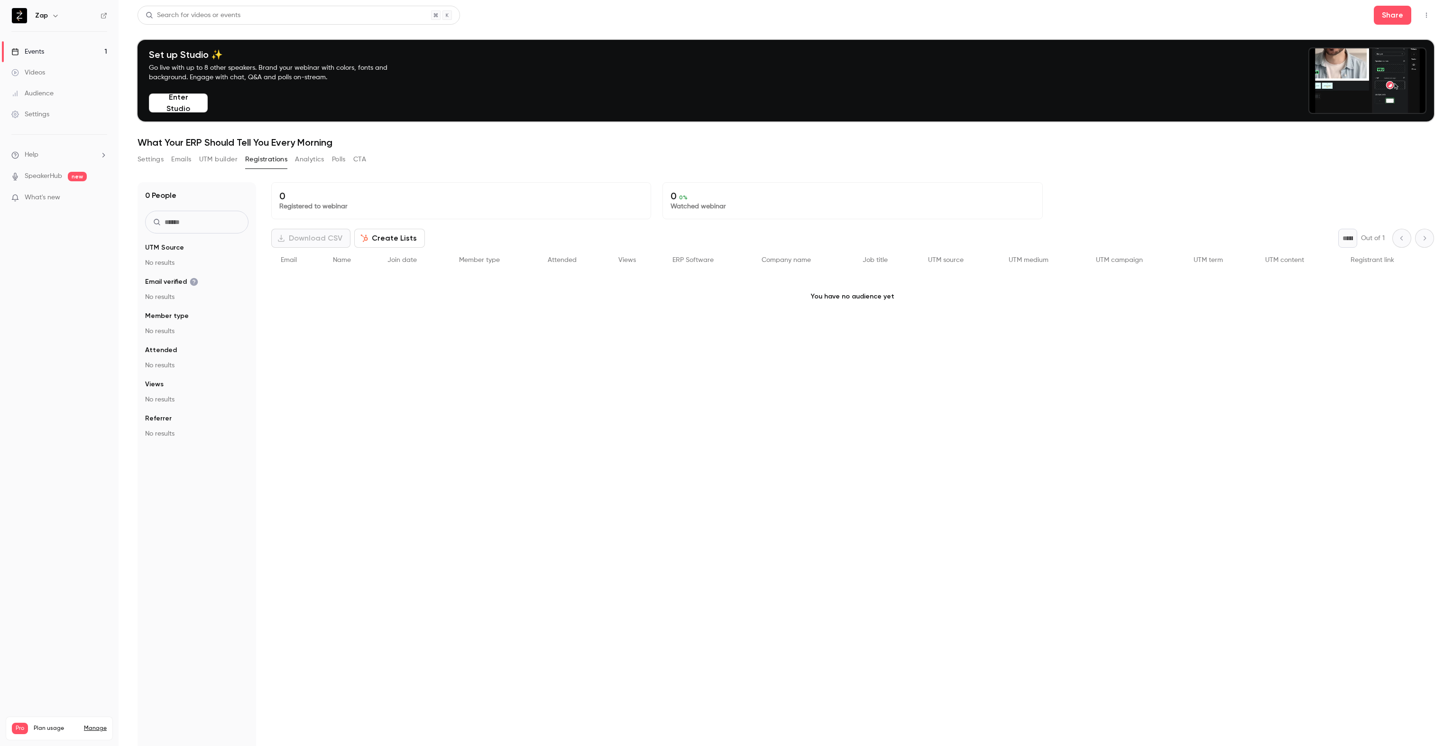
click at [310, 160] on button "Analytics" at bounding box center [309, 159] width 29 height 15
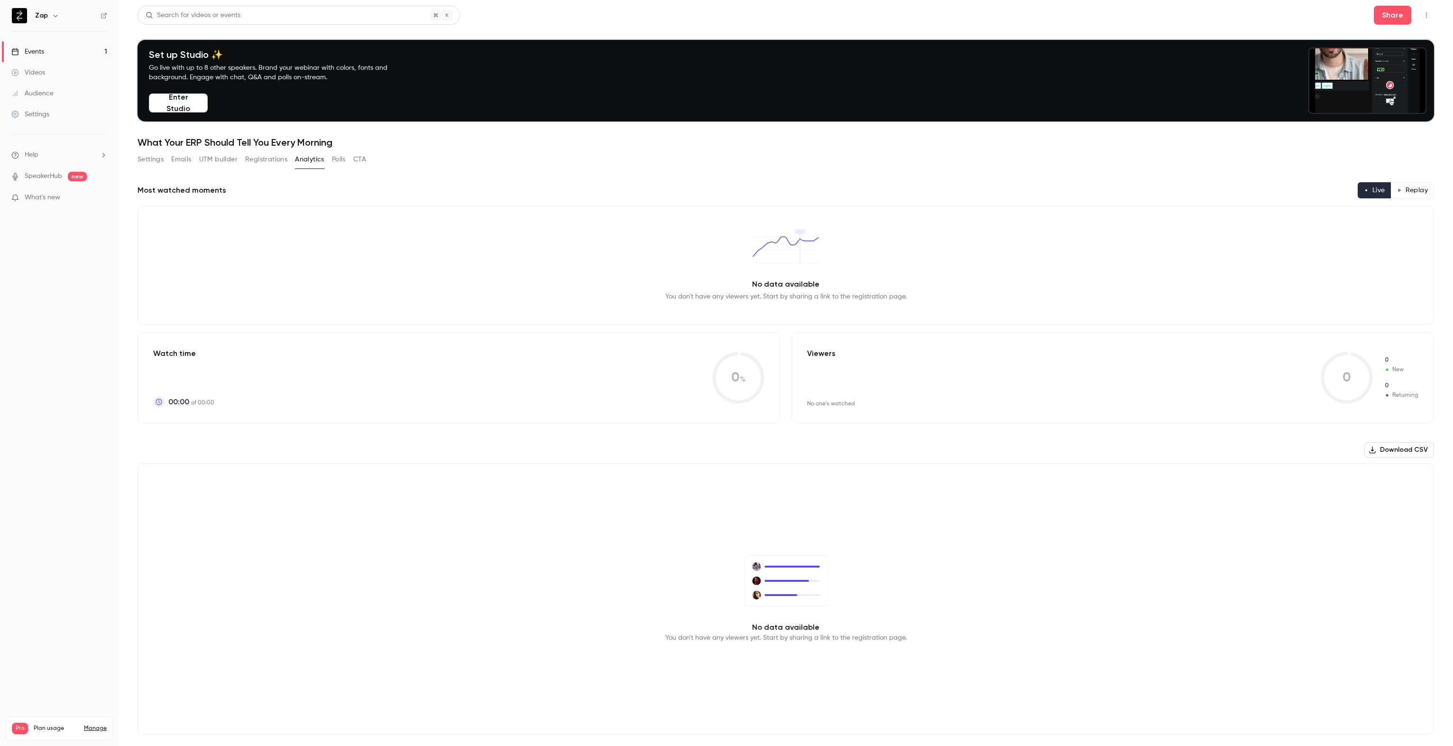
click at [336, 157] on button "Polls" at bounding box center [339, 159] width 14 height 15
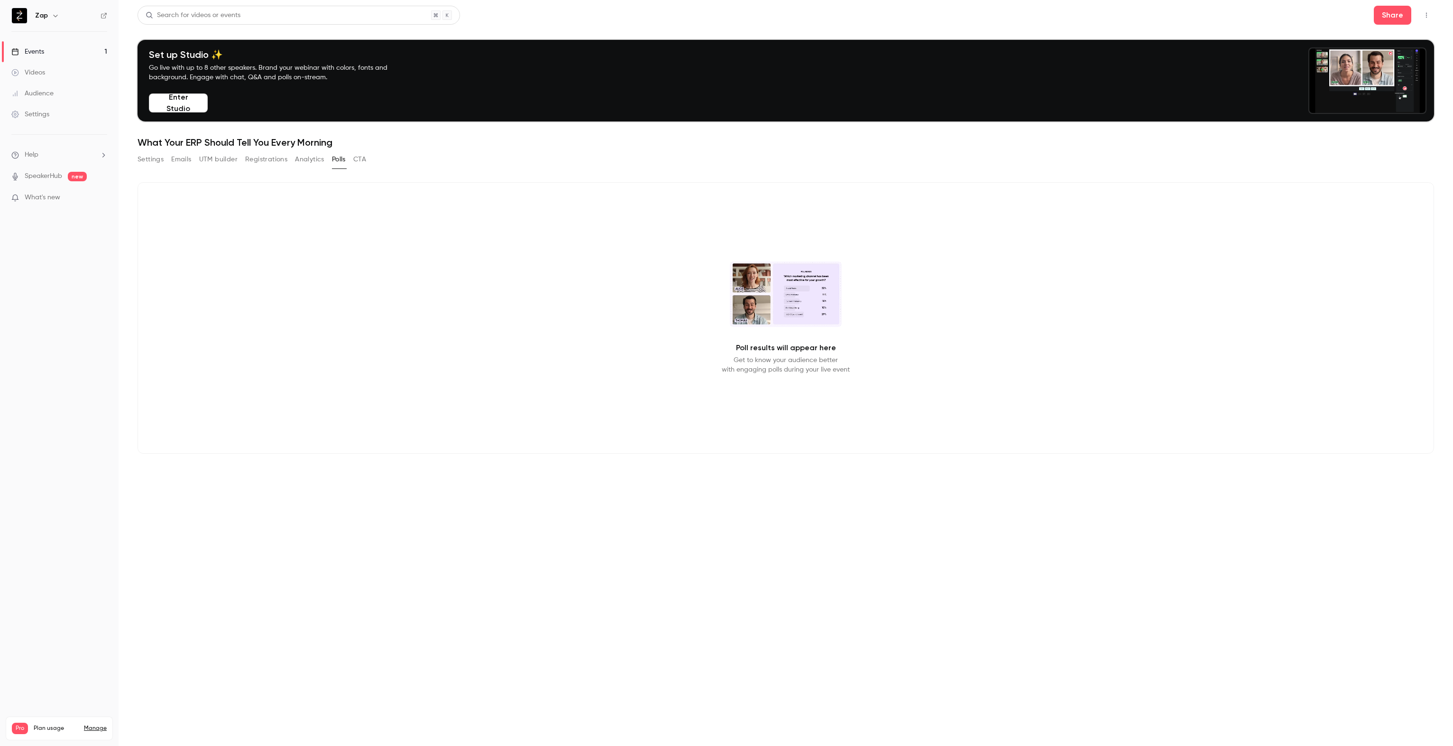
click at [362, 158] on button "CTA" at bounding box center [359, 159] width 13 height 15
click at [145, 159] on button "Settings" at bounding box center [151, 159] width 26 height 15
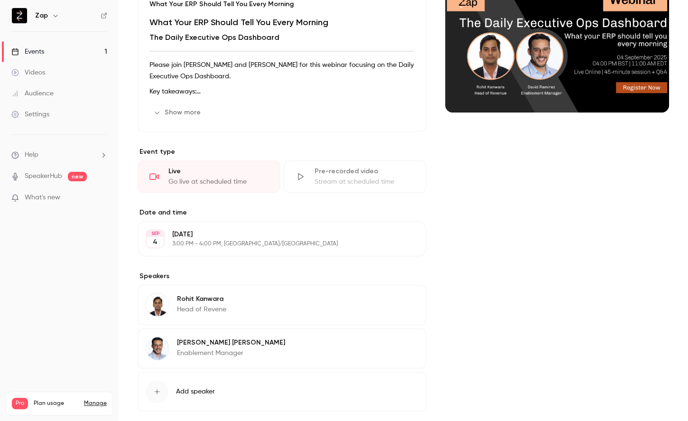
scroll to position [160, 0]
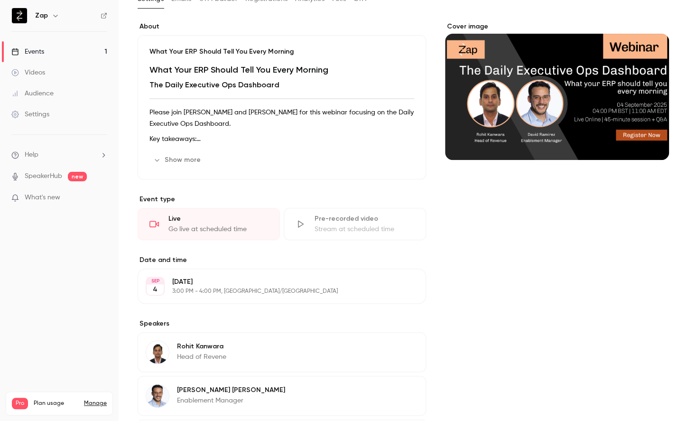
click at [394, 283] on button "Edit" at bounding box center [400, 285] width 35 height 15
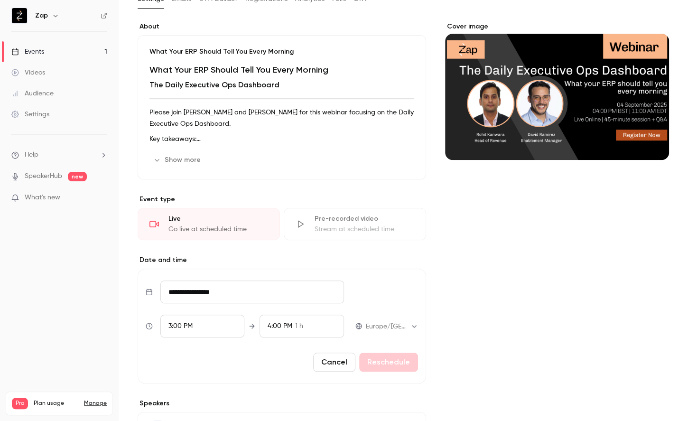
click at [217, 325] on div "3:00 PM" at bounding box center [202, 325] width 84 height 23
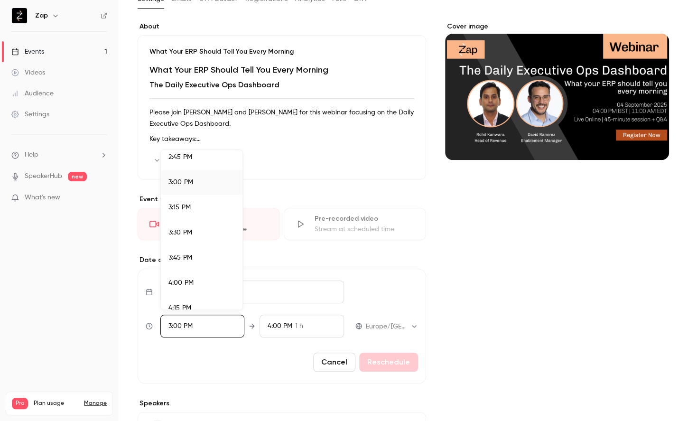
scroll to position [1536, 0]
click at [185, 236] on span "4:00 PM" at bounding box center [180, 235] width 25 height 7
click at [382, 361] on div at bounding box center [344, 210] width 688 height 421
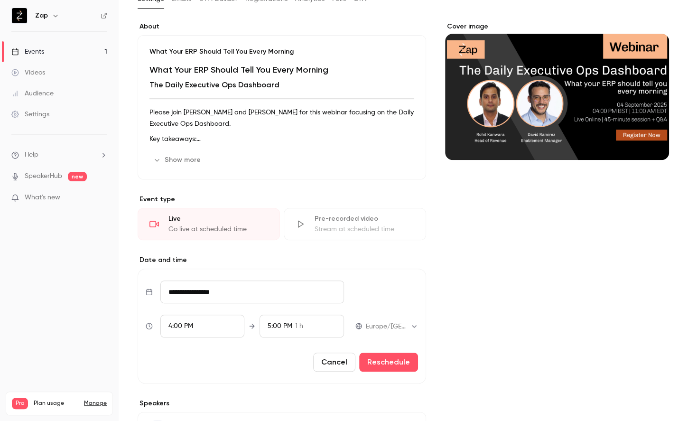
scroll to position [1441, 0]
click at [385, 361] on button "Reschedule" at bounding box center [388, 361] width 59 height 19
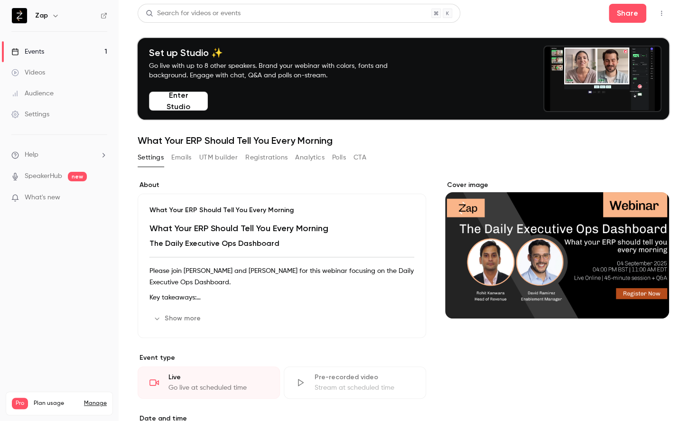
scroll to position [0, 0]
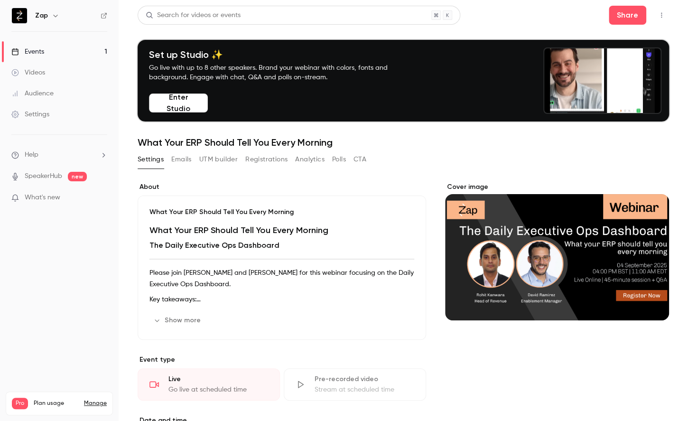
click at [657, 16] on icon "button" at bounding box center [661, 15] width 8 height 7
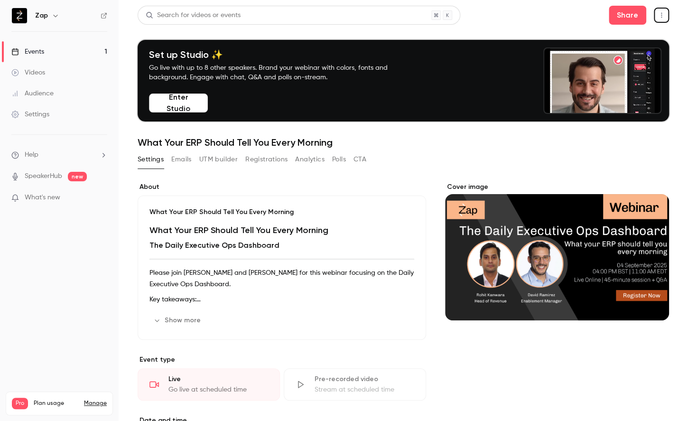
click at [184, 158] on button "Emails" at bounding box center [181, 159] width 20 height 15
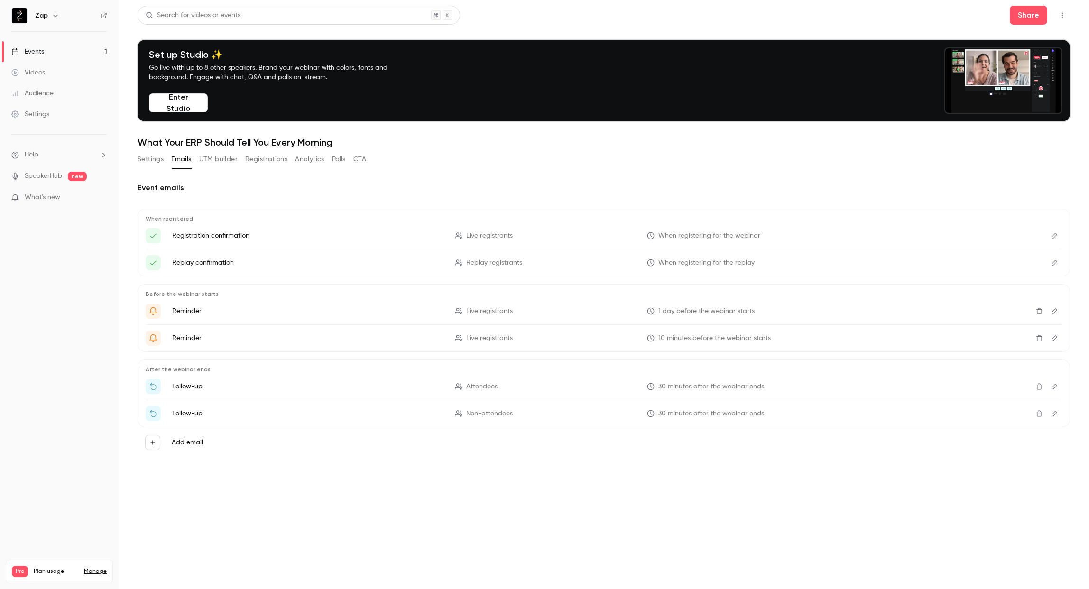
click at [141, 157] on button "Settings" at bounding box center [151, 159] width 26 height 15
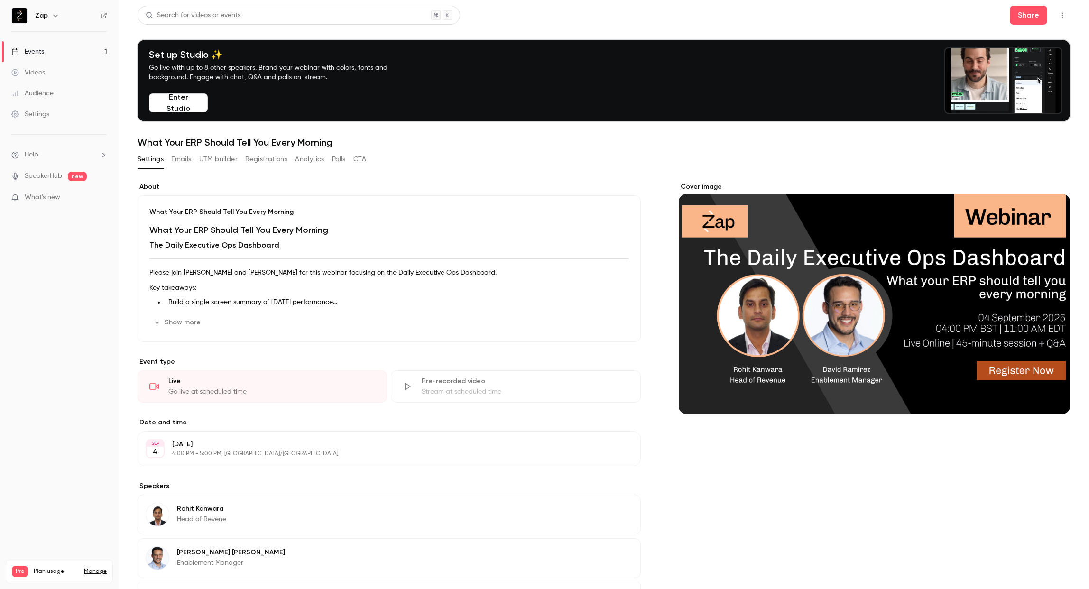
click at [180, 104] on button "Enter Studio" at bounding box center [178, 102] width 59 height 19
click at [181, 325] on button "Show more" at bounding box center [177, 322] width 57 height 15
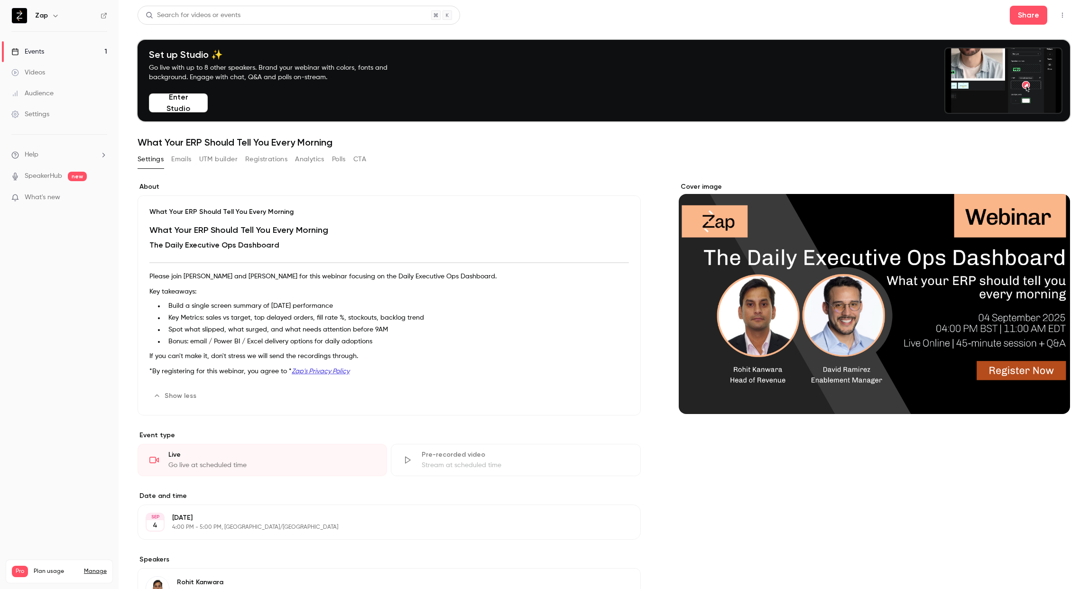
click at [1059, 14] on icon "button" at bounding box center [1063, 15] width 8 height 7
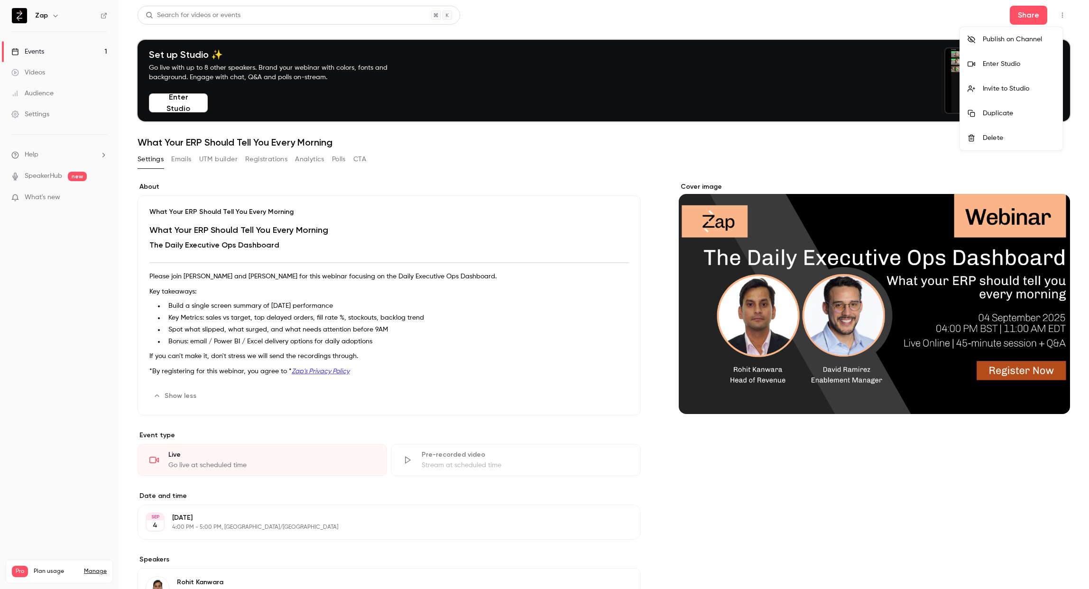
click at [1023, 16] on div at bounding box center [544, 294] width 1089 height 589
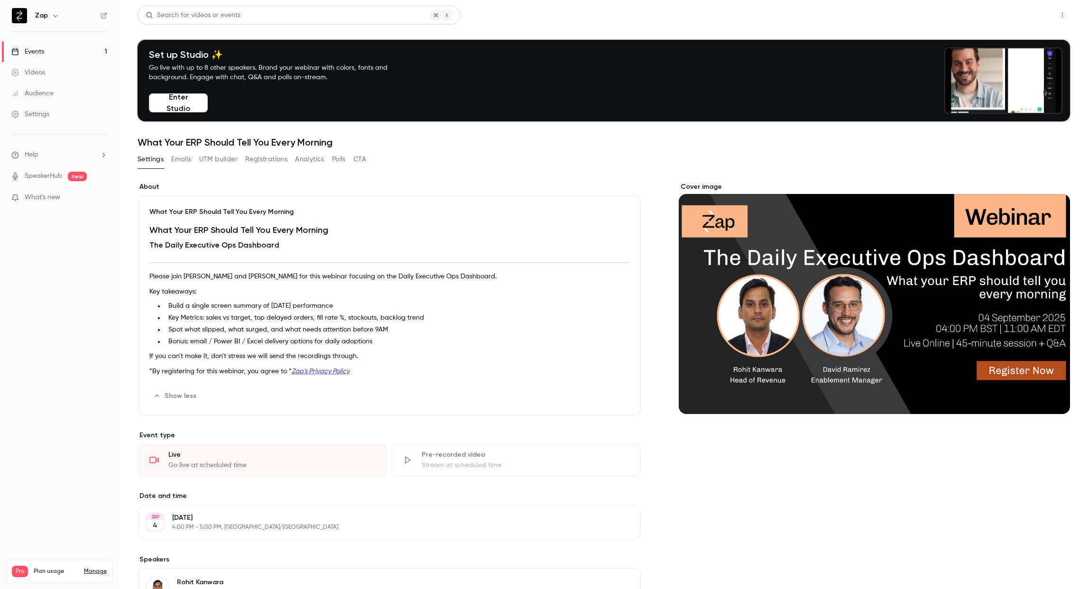
click at [1023, 15] on button "Share" at bounding box center [1028, 15] width 37 height 19
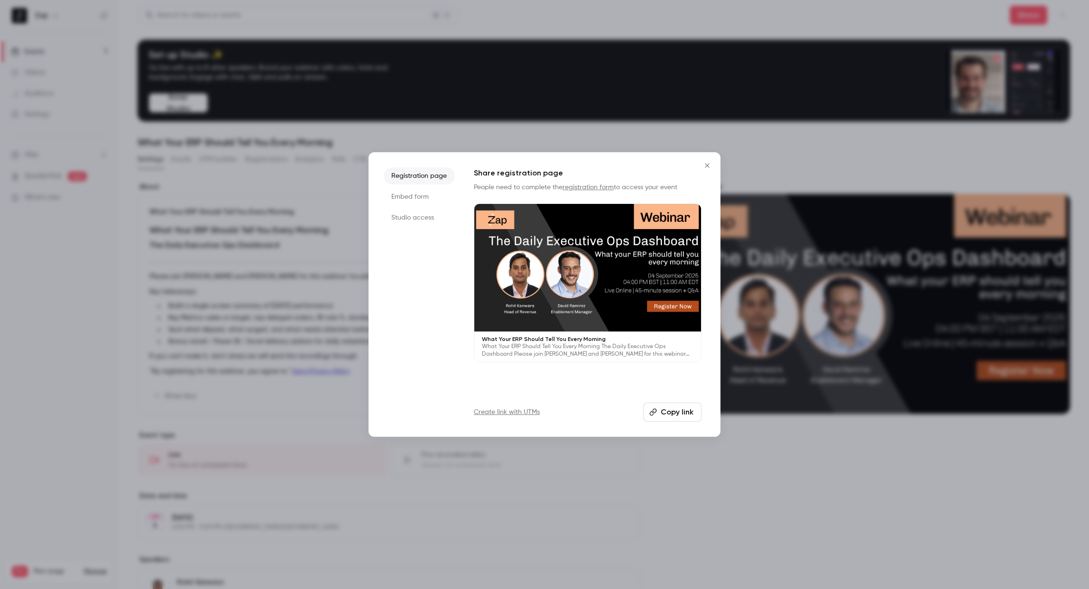
click at [667, 413] on button "Copy link" at bounding box center [672, 412] width 58 height 19
